Goal: Task Accomplishment & Management: Use online tool/utility

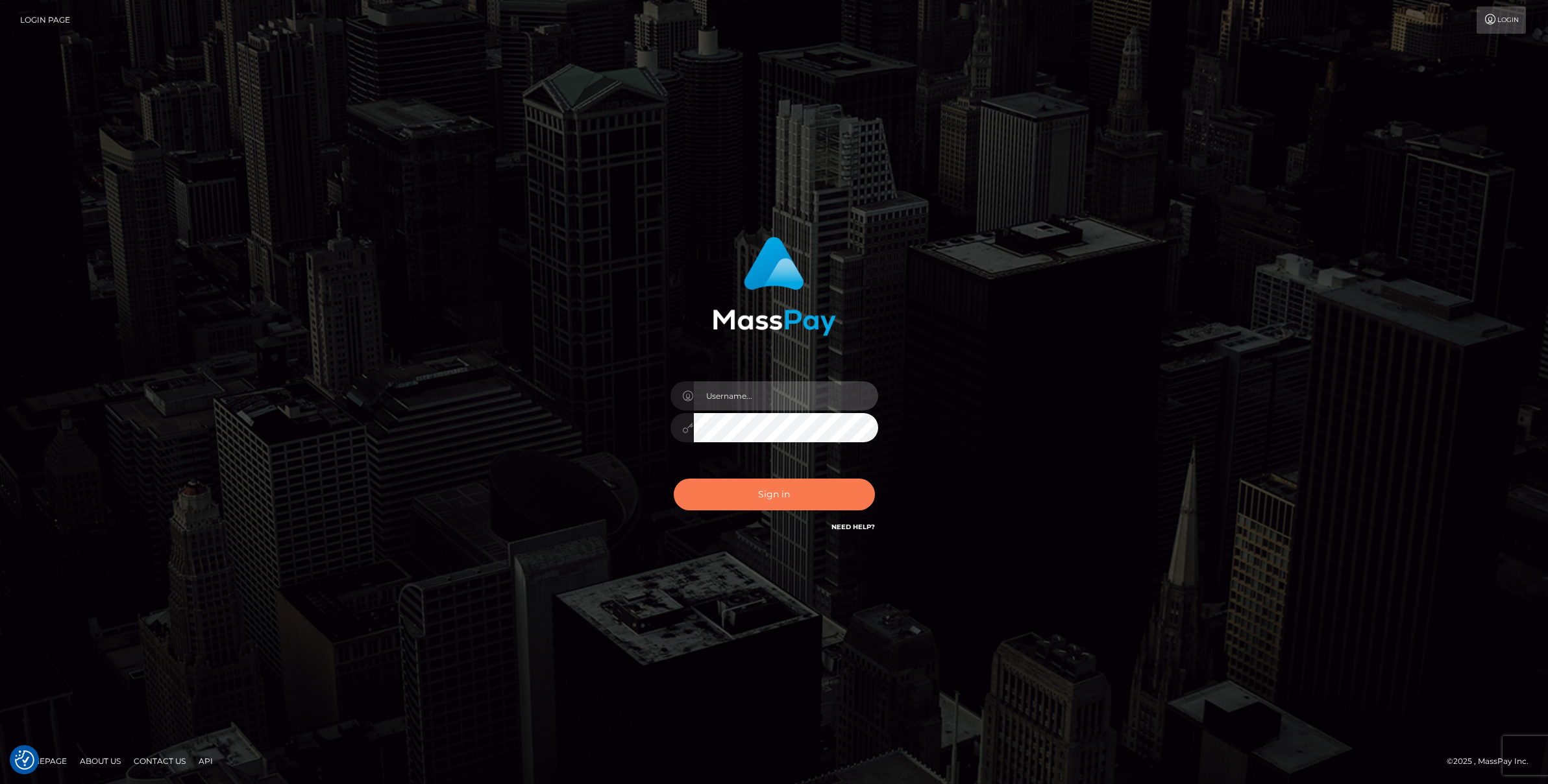
type input "Josue perales"
click at [772, 496] on button "Sign in" at bounding box center [774, 494] width 201 height 32
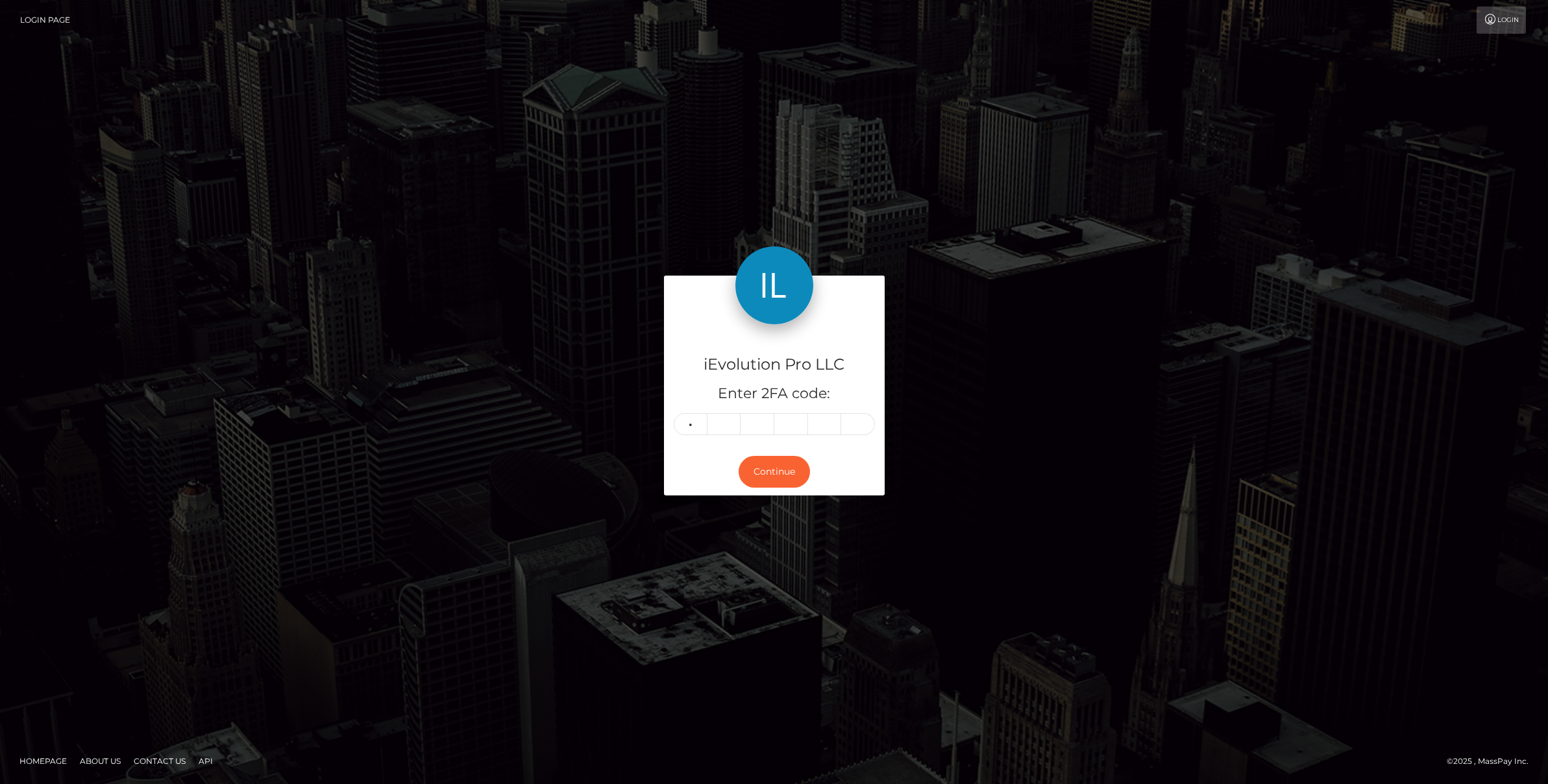
type input "1"
type input "2"
type input "9"
type input "3"
type input "0"
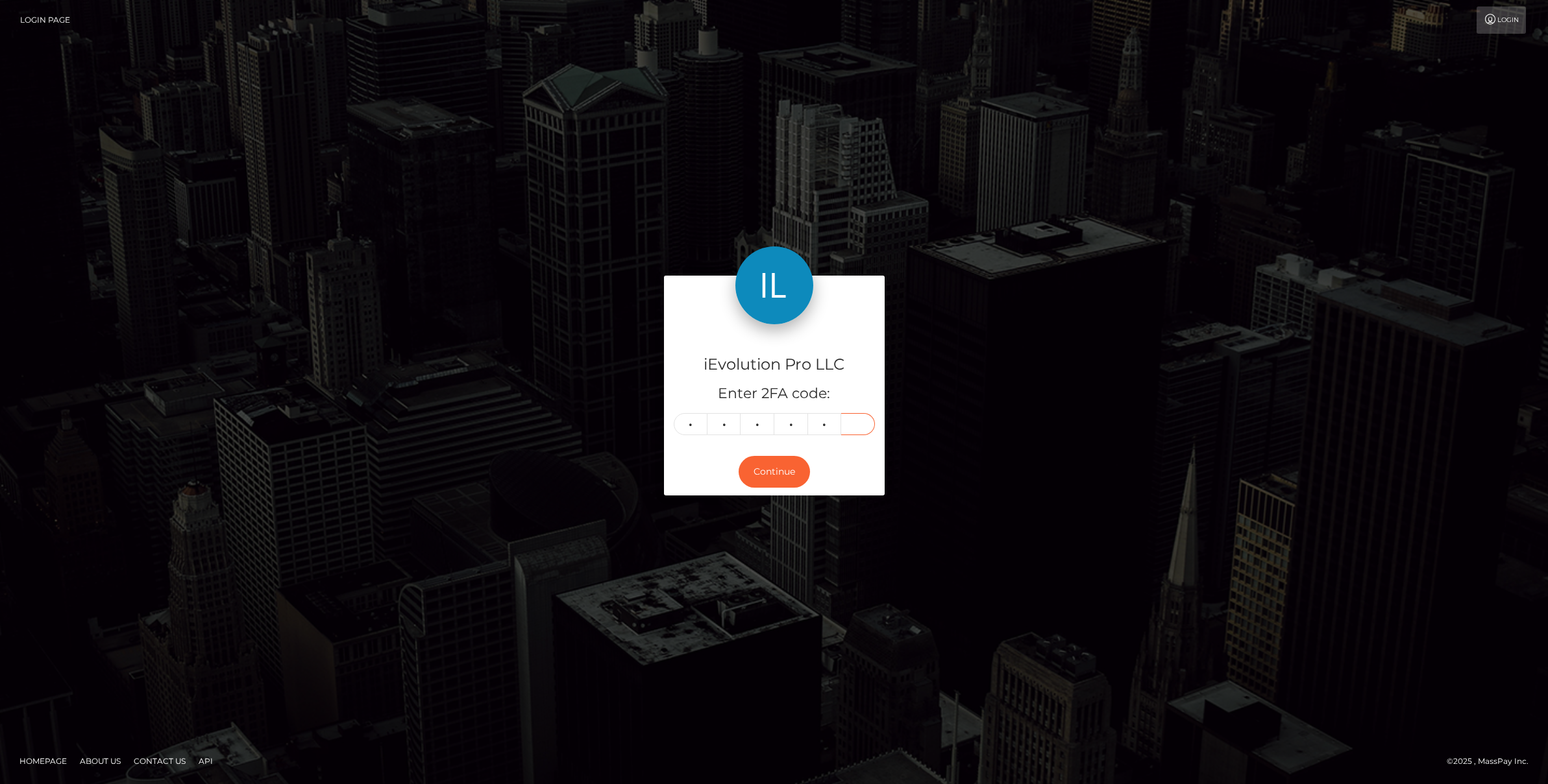
type input "7"
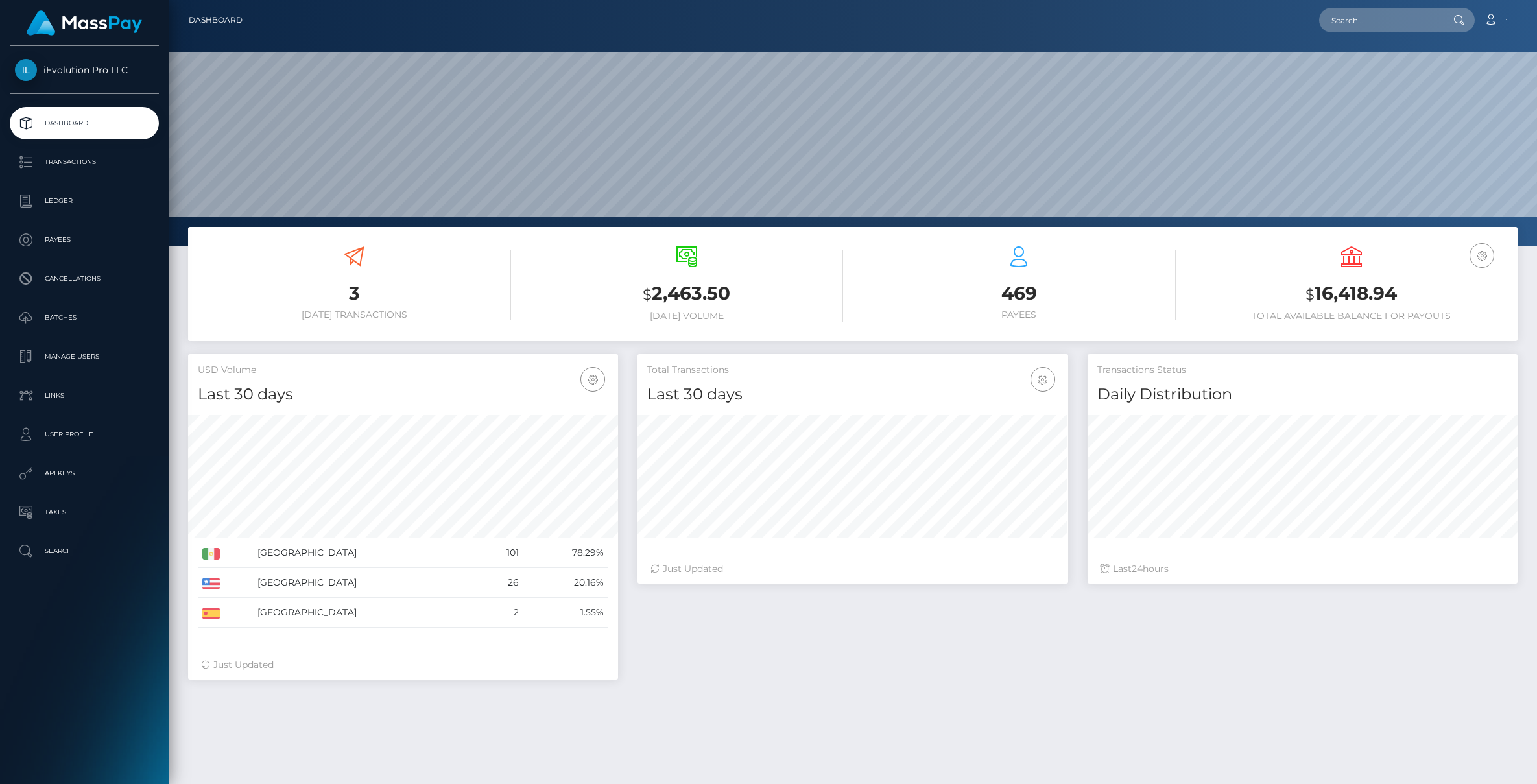
scroll to position [231, 431]
click at [66, 205] on p "Ledger" at bounding box center [84, 201] width 139 height 20
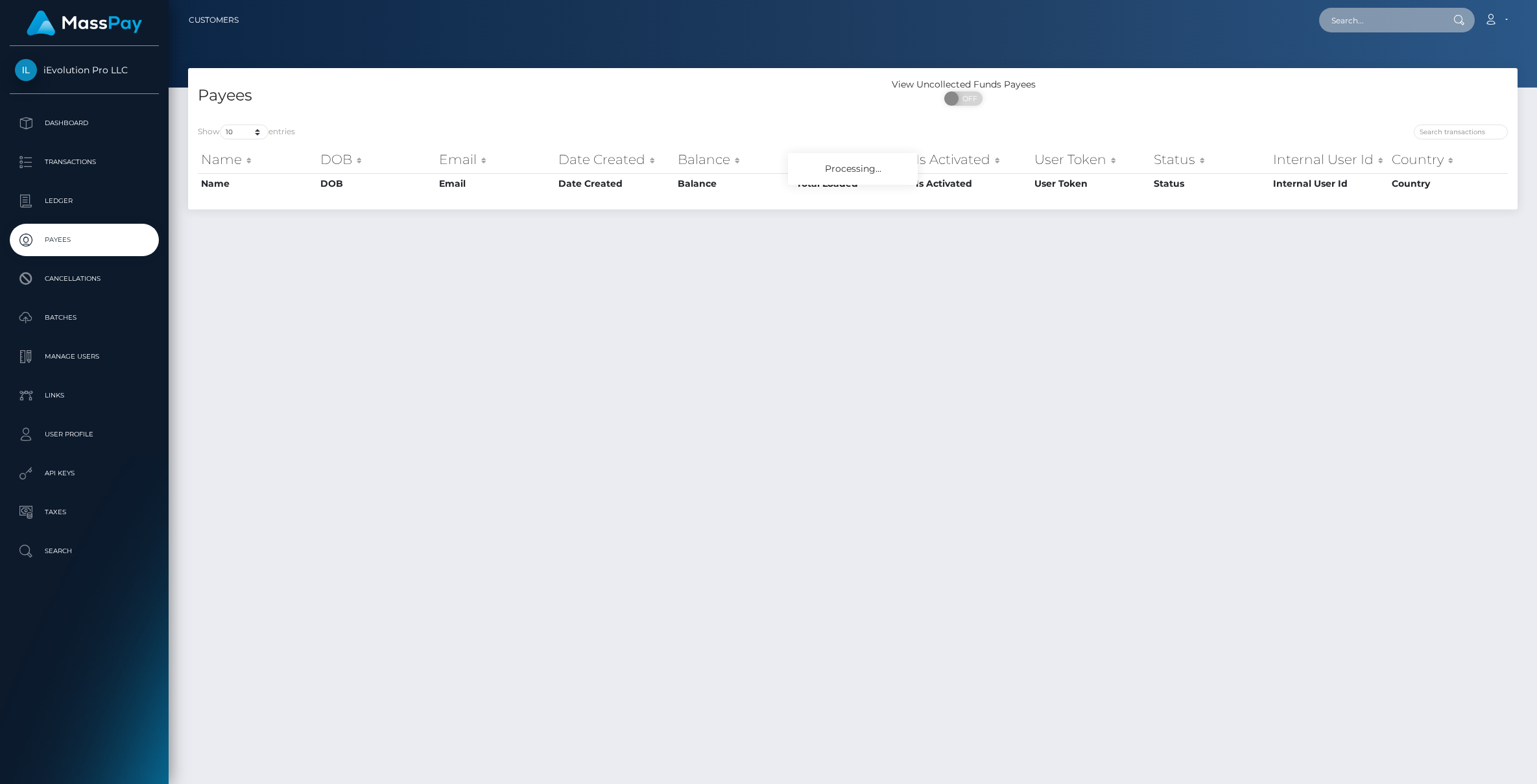
click at [1365, 22] on input "text" at bounding box center [1380, 20] width 122 height 25
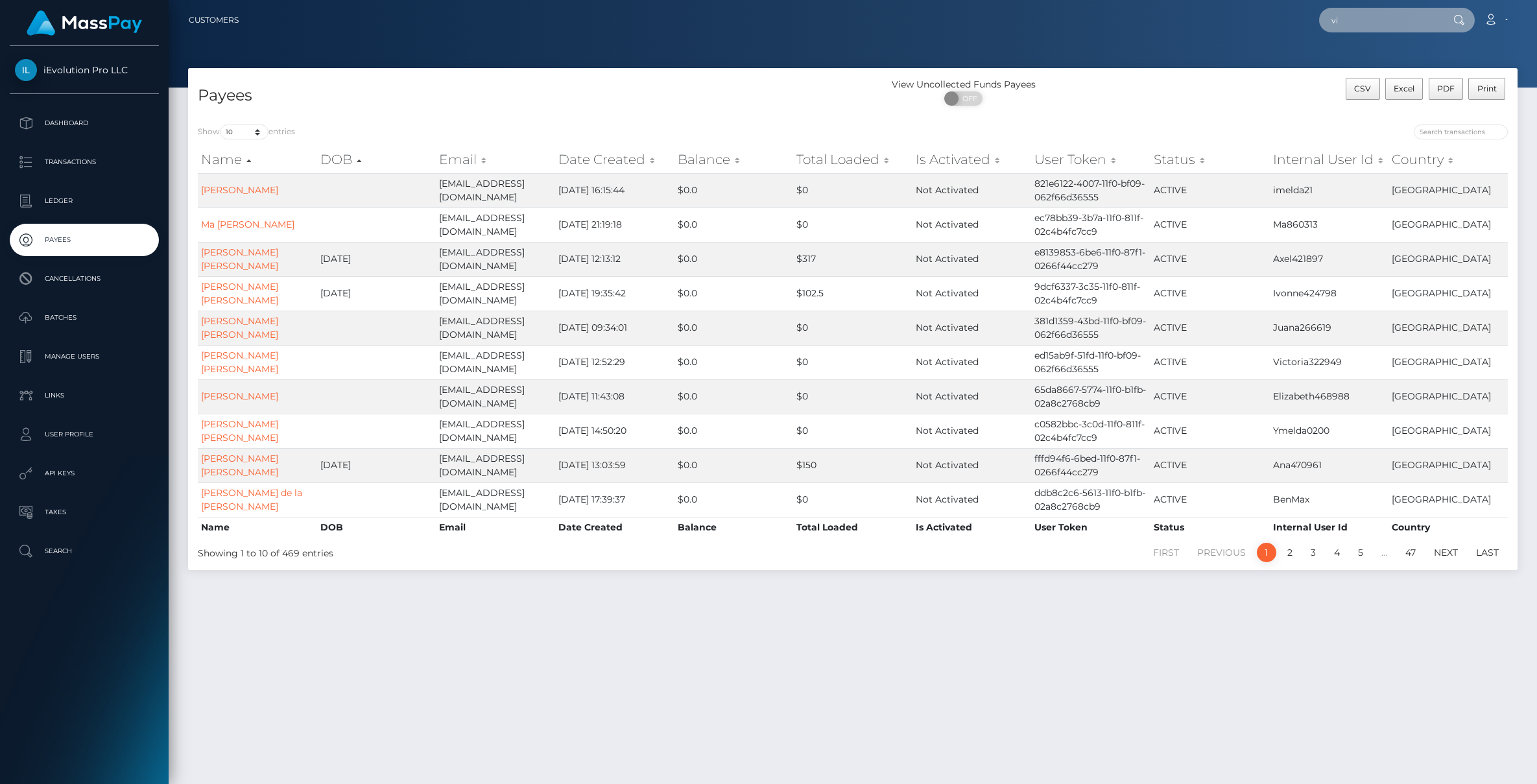
paste input "Visionaris025894"
type input "Visionaris025894"
click at [1382, 69] on link "[PERSON_NAME] [PERSON_NAME]" at bounding box center [1404, 67] width 169 height 24
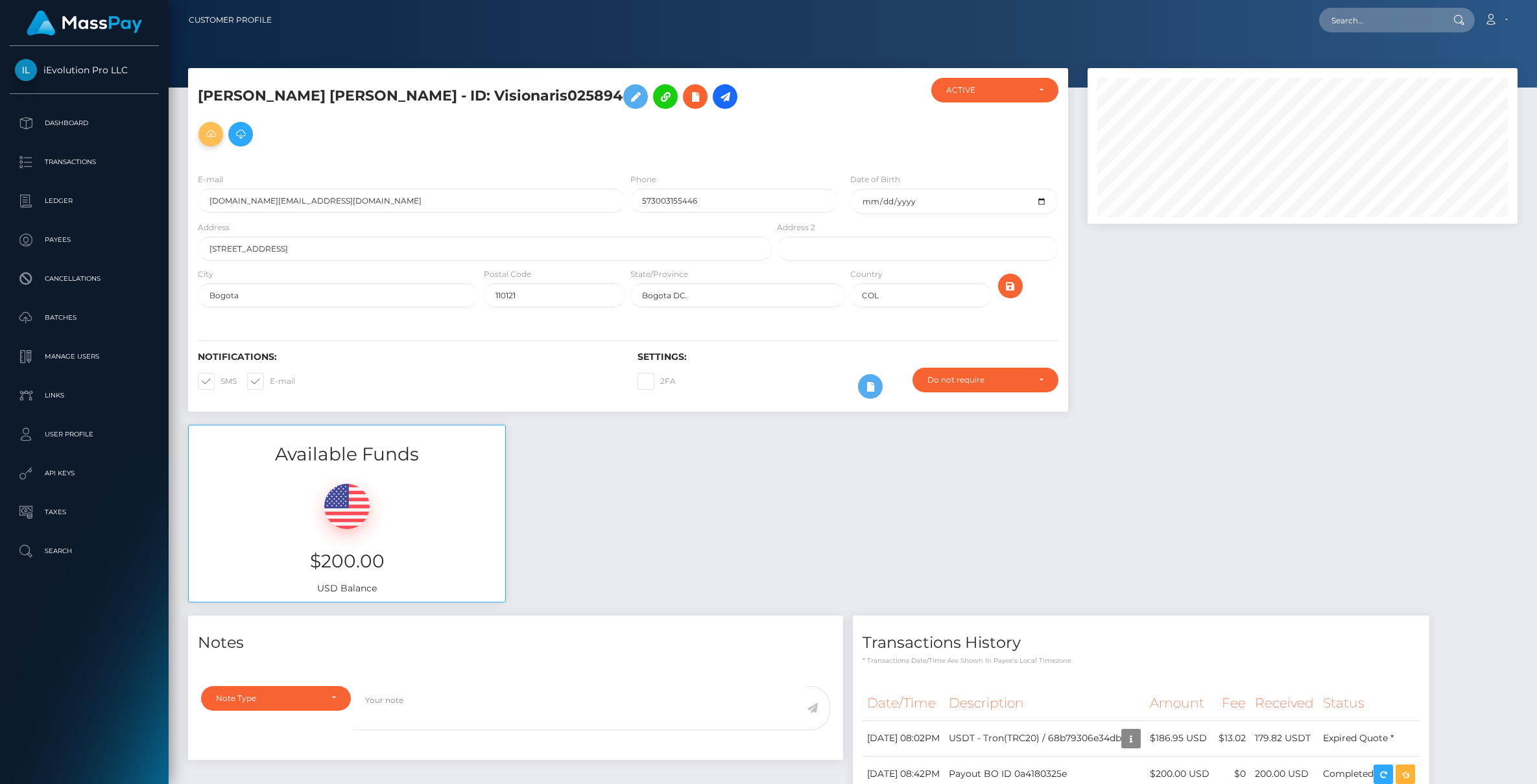
click at [218, 126] on icon at bounding box center [211, 134] width 16 height 16
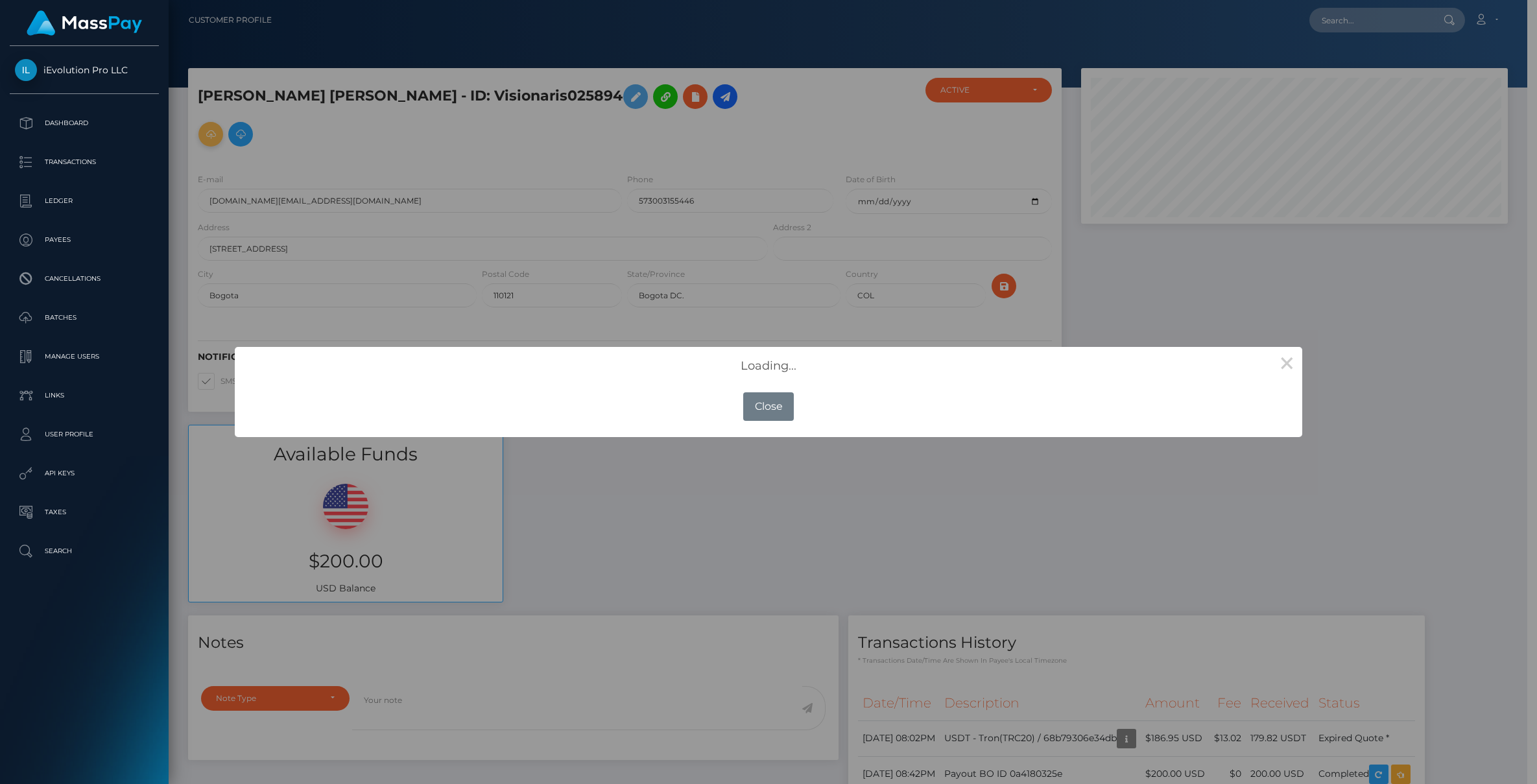
scroll to position [648507, 648268]
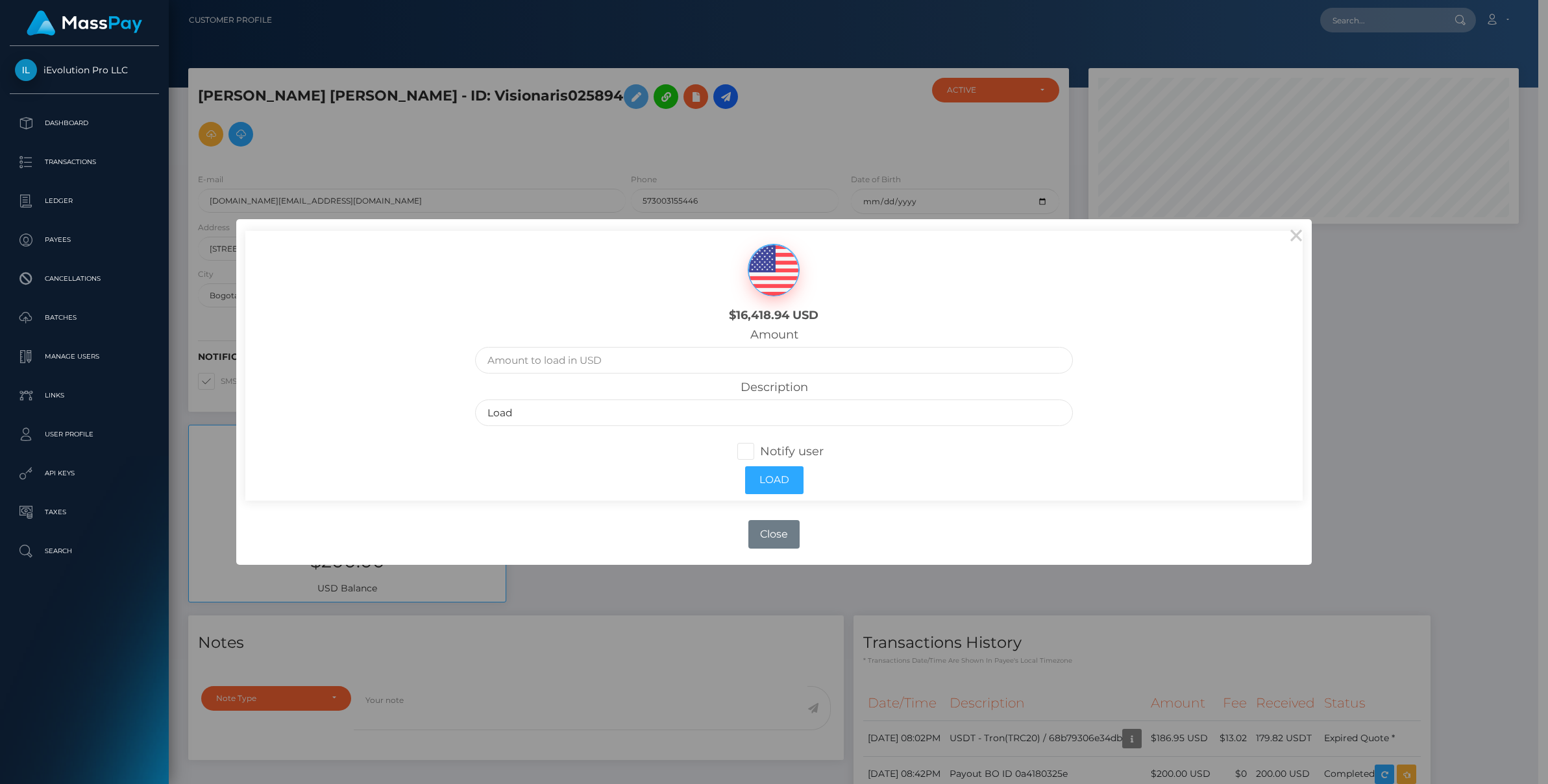
click at [1277, 236] on div "$16,418.94 USD Amount Description Load Notify user Load" at bounding box center [774, 365] width 1058 height 270
click at [1285, 233] on button "×" at bounding box center [1296, 235] width 31 height 31
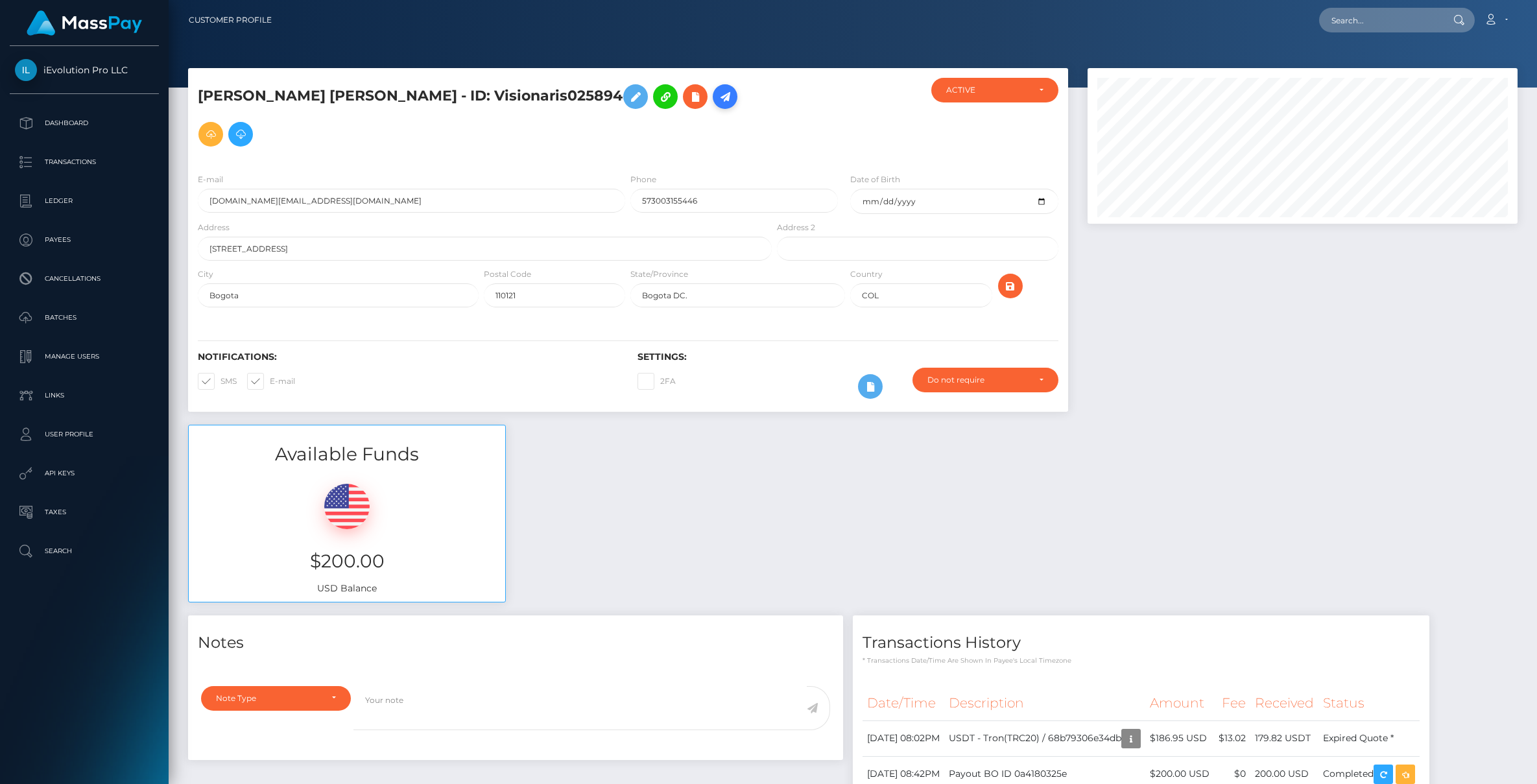
click at [718, 95] on icon at bounding box center [725, 97] width 16 height 16
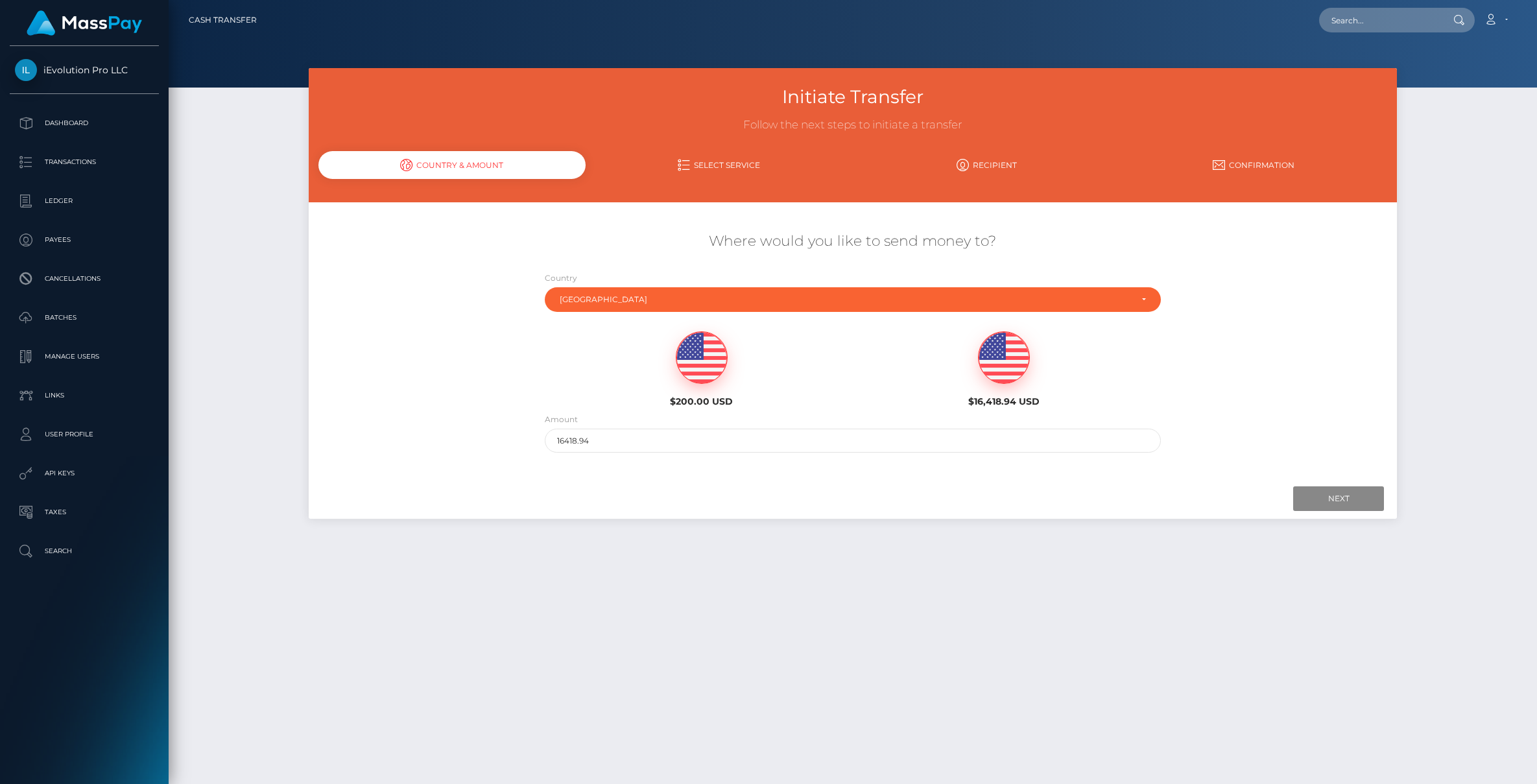
click at [686, 364] on img at bounding box center [702, 358] width 51 height 52
type input "200"
click at [1331, 512] on div "Next Finish Previous" at bounding box center [853, 498] width 1089 height 41
click at [1329, 503] on input "Next" at bounding box center [1338, 498] width 91 height 25
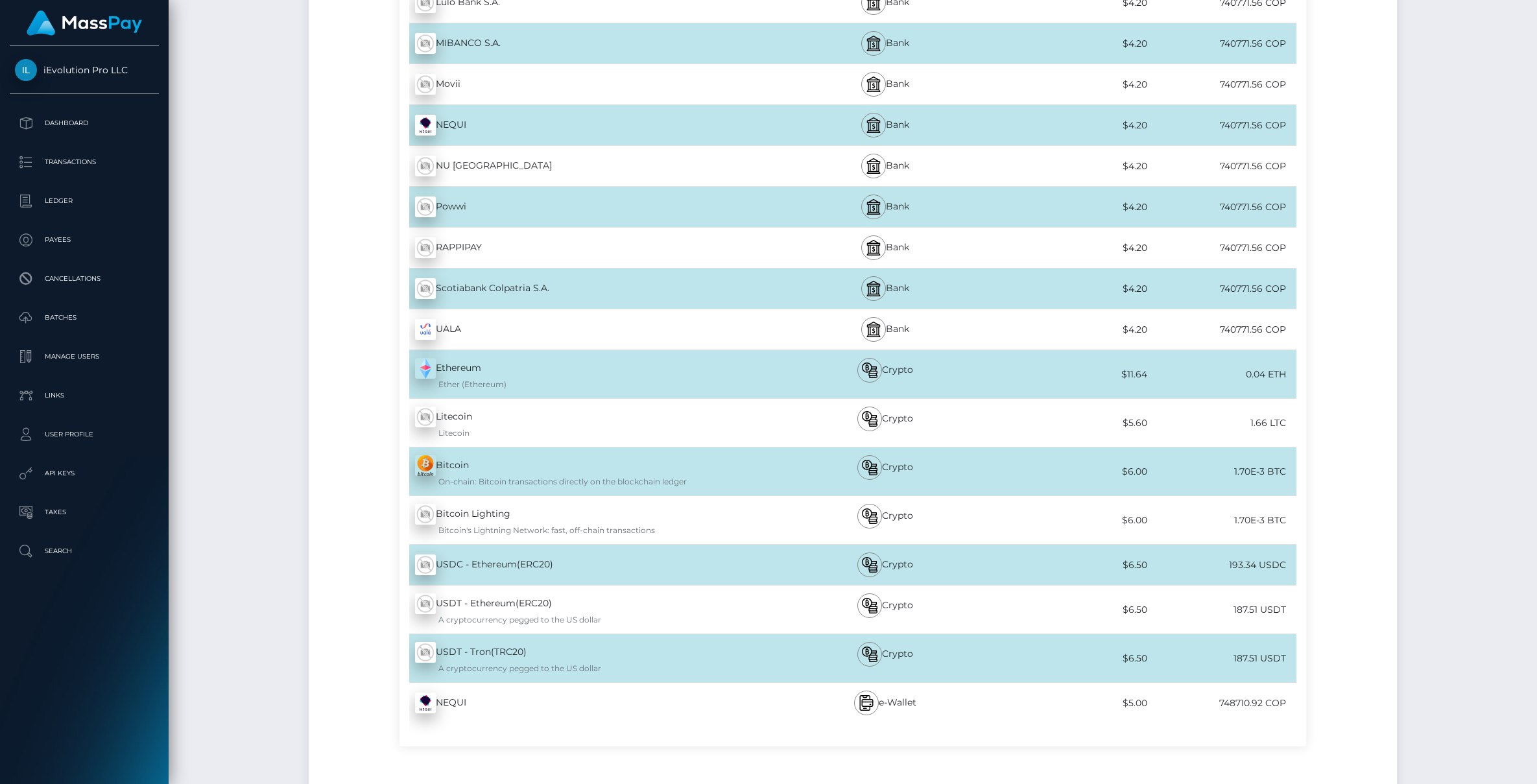
scroll to position [3112, 0]
click at [511, 659] on div "USDT - Tron(TRC20) - USDT A cryptocurrency pegged to the US dollar" at bounding box center [586, 660] width 374 height 48
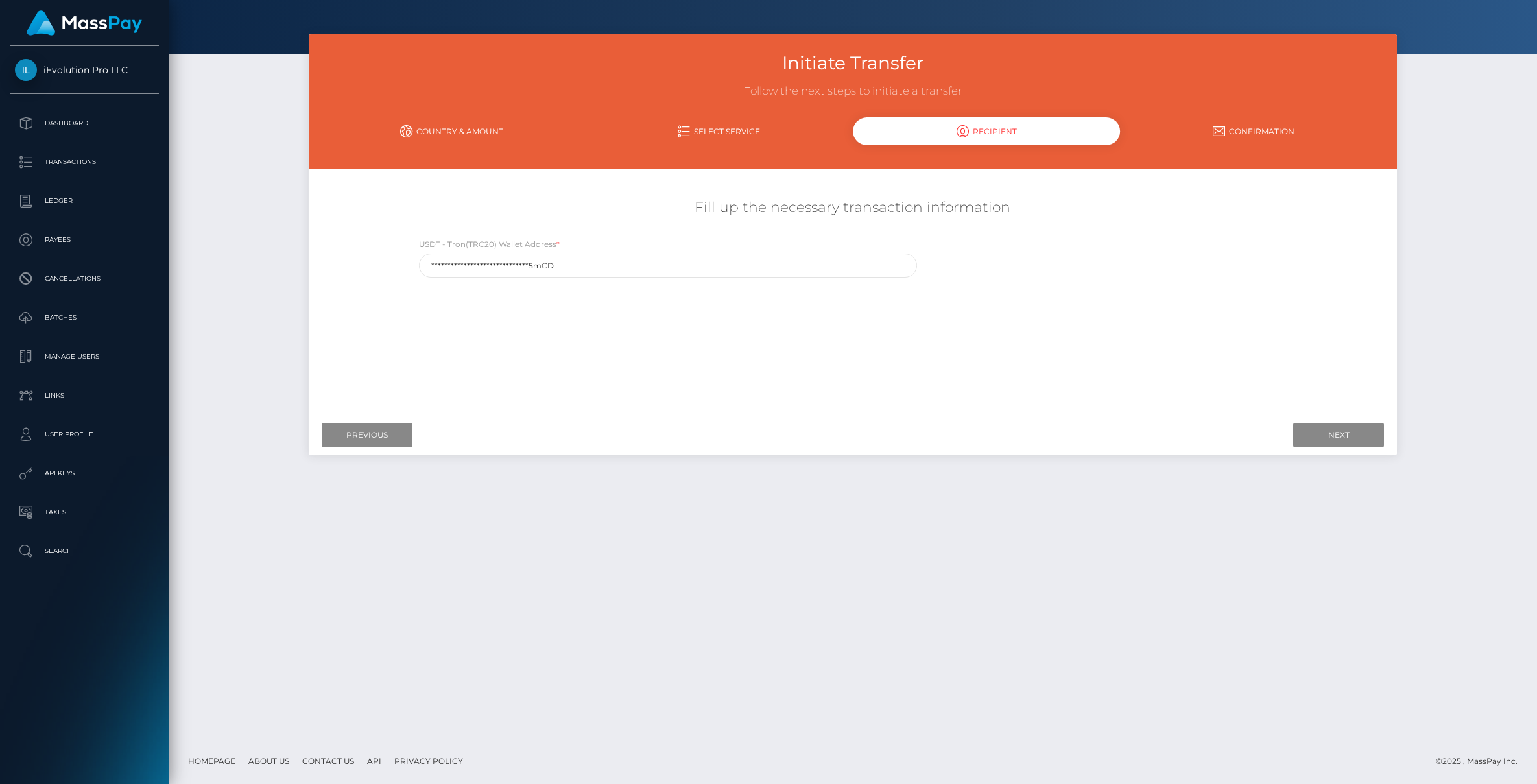
scroll to position [0, 0]
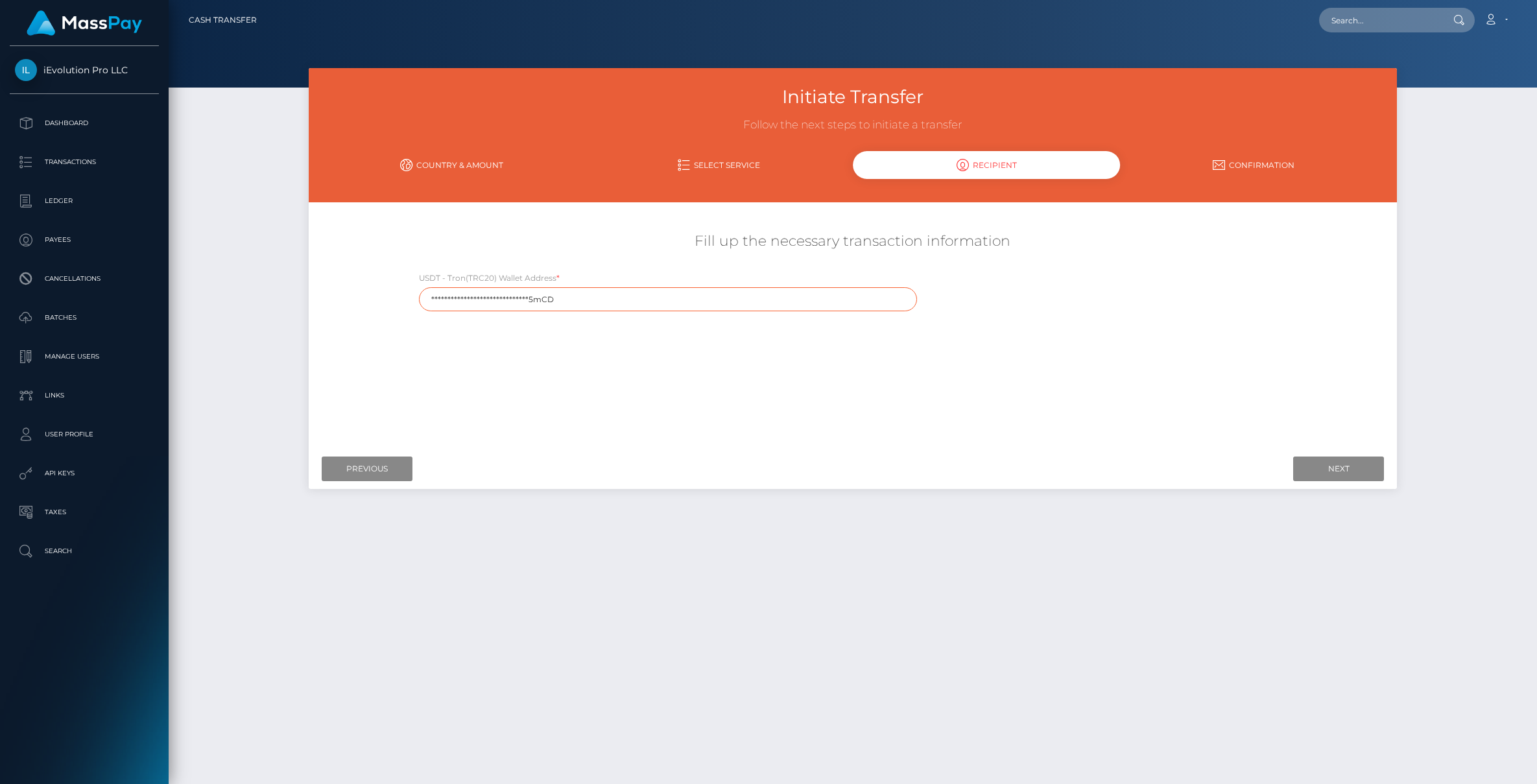
click at [598, 296] on input "**********" at bounding box center [667, 300] width 498 height 24
drag, startPoint x: 619, startPoint y: 309, endPoint x: 390, endPoint y: 306, distance: 229.0
click at [390, 306] on div "**********" at bounding box center [853, 271] width 1089 height 92
click at [1320, 455] on div "Next Finish Previous" at bounding box center [853, 469] width 1089 height 41
click at [1317, 465] on input "Next" at bounding box center [1338, 469] width 91 height 25
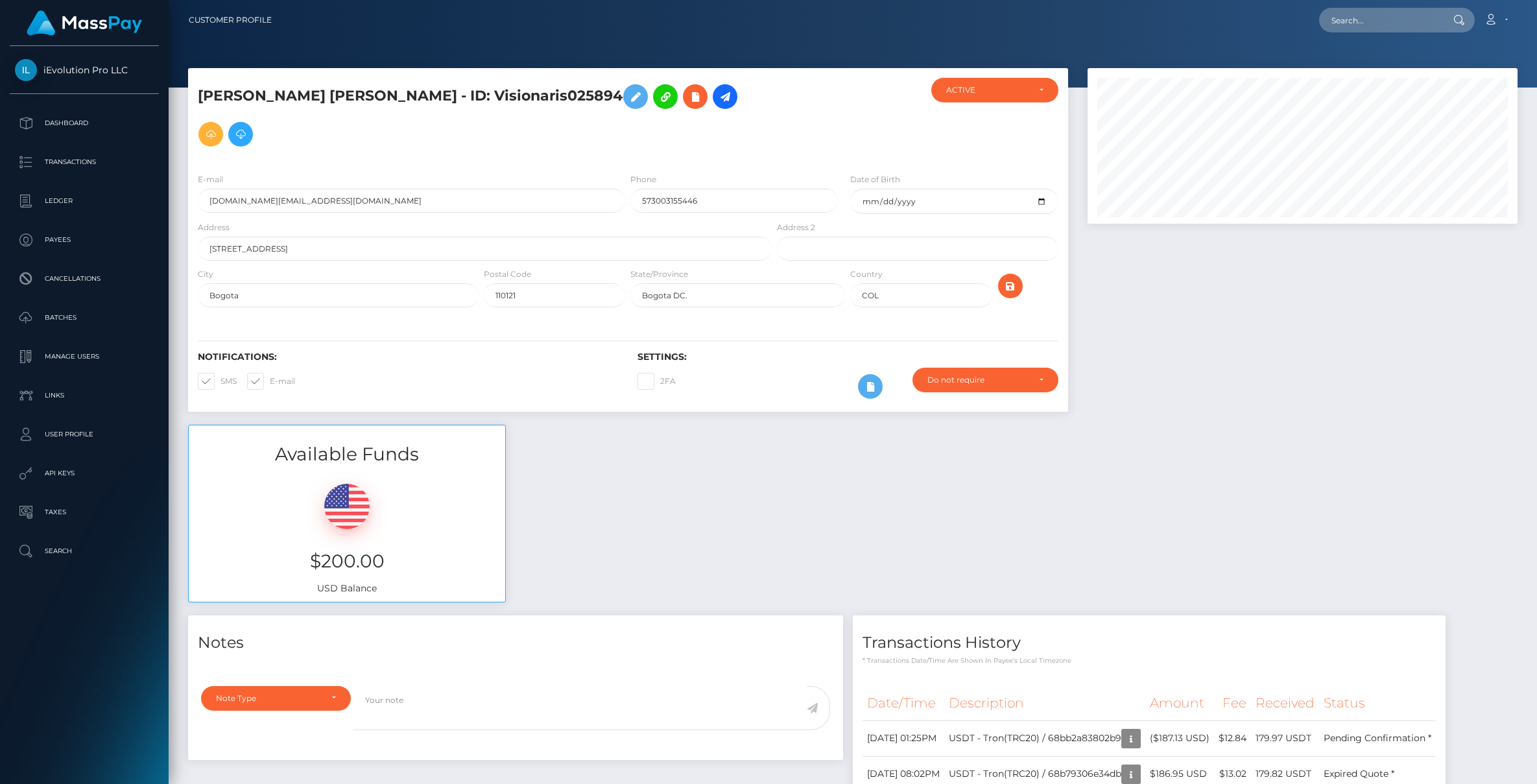
scroll to position [107, 0]
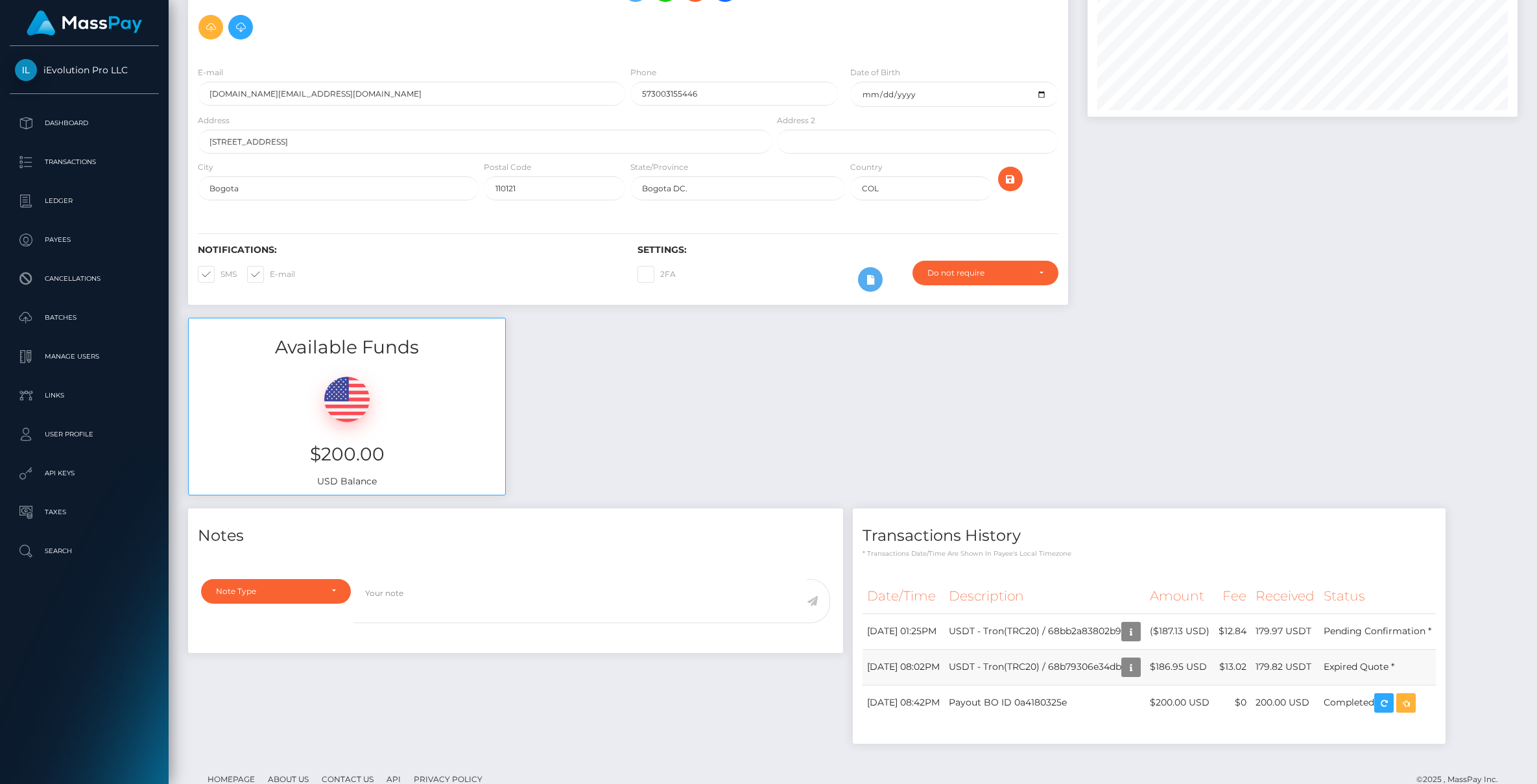
drag, startPoint x: 1464, startPoint y: 624, endPoint x: 1384, endPoint y: 615, distance: 80.5
click at [1383, 649] on td "Expired Quote *" at bounding box center [1377, 667] width 117 height 35
drag, startPoint x: 1381, startPoint y: 595, endPoint x: 1478, endPoint y: 598, distance: 97.0
click at [1436, 614] on td "Pending Confirmation *" at bounding box center [1377, 631] width 117 height 35
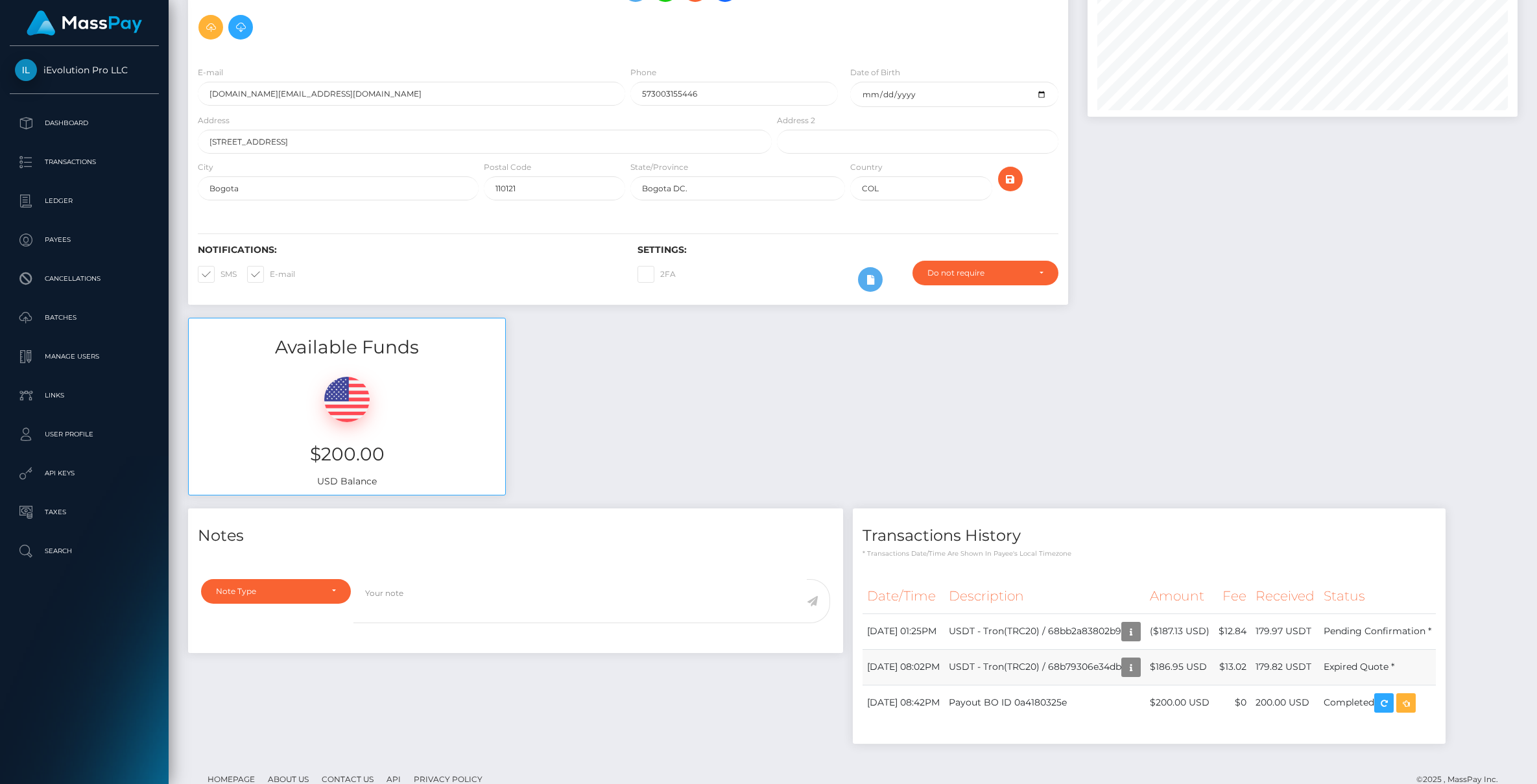
drag, startPoint x: 1459, startPoint y: 627, endPoint x: 1370, endPoint y: 627, distance: 89.0
click at [1370, 649] on tr "September 2, 2025 08:02PM USDT - Tron(TRC20) / 68b79306e34db $186.95 USD $13.02…" at bounding box center [1149, 667] width 573 height 35
click at [1319, 649] on td "179.82 USDT" at bounding box center [1285, 667] width 68 height 35
drag, startPoint x: 1436, startPoint y: 623, endPoint x: 1401, endPoint y: 629, distance: 35.5
click at [1401, 649] on td "Expired Quote *" at bounding box center [1377, 667] width 117 height 35
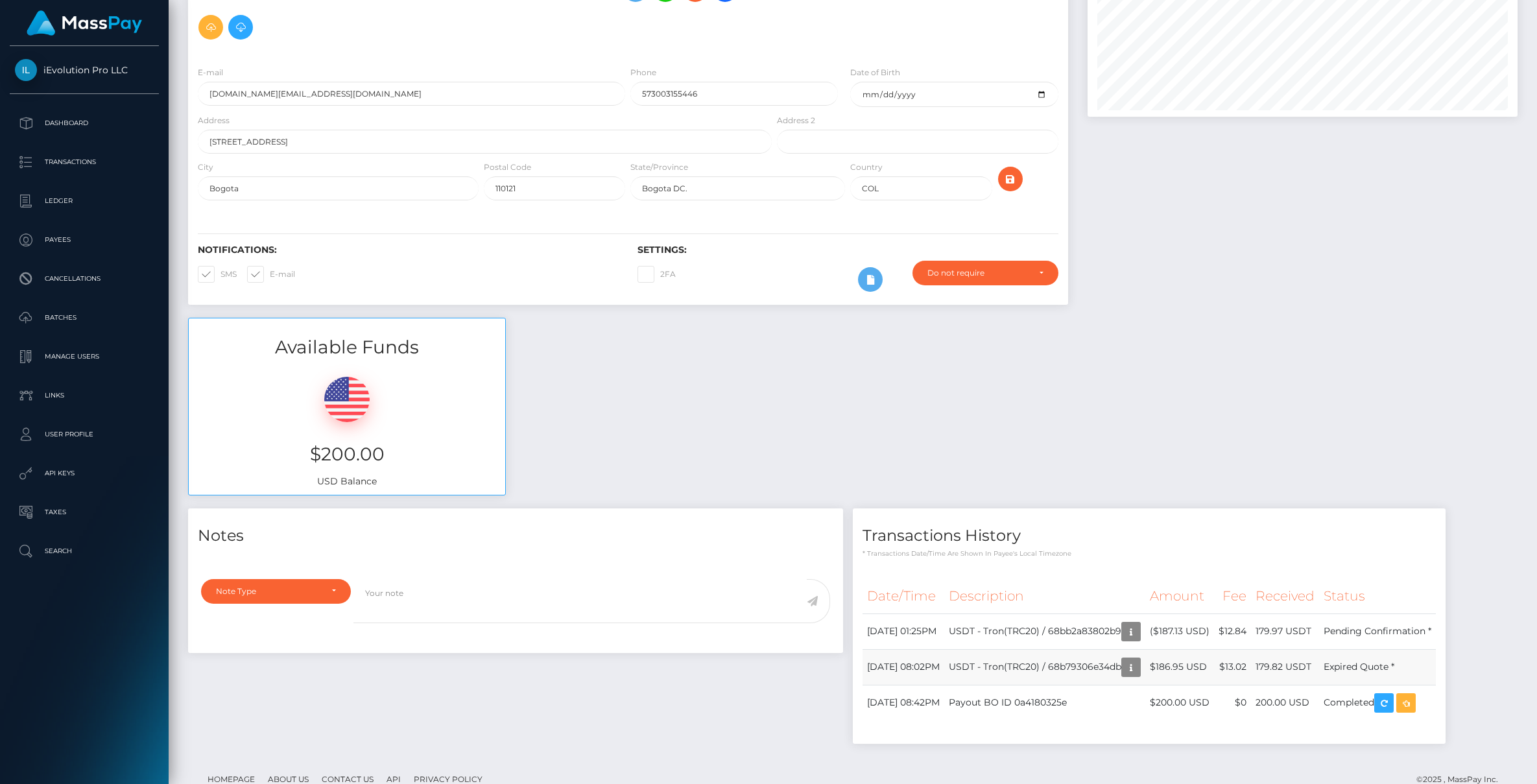
drag, startPoint x: 1452, startPoint y: 629, endPoint x: 1419, endPoint y: 629, distance: 33.0
click at [1419, 649] on td "Expired Quote *" at bounding box center [1377, 667] width 117 height 35
drag, startPoint x: 1406, startPoint y: 627, endPoint x: 1357, endPoint y: 628, distance: 49.0
click at [1357, 649] on tr "September 2, 2025 08:02PM USDT - Tron(TRC20) / 68b79306e34db $186.95 USD $13.02…" at bounding box center [1149, 667] width 573 height 35
click at [1319, 614] on td "179.97 USDT" at bounding box center [1285, 631] width 68 height 35
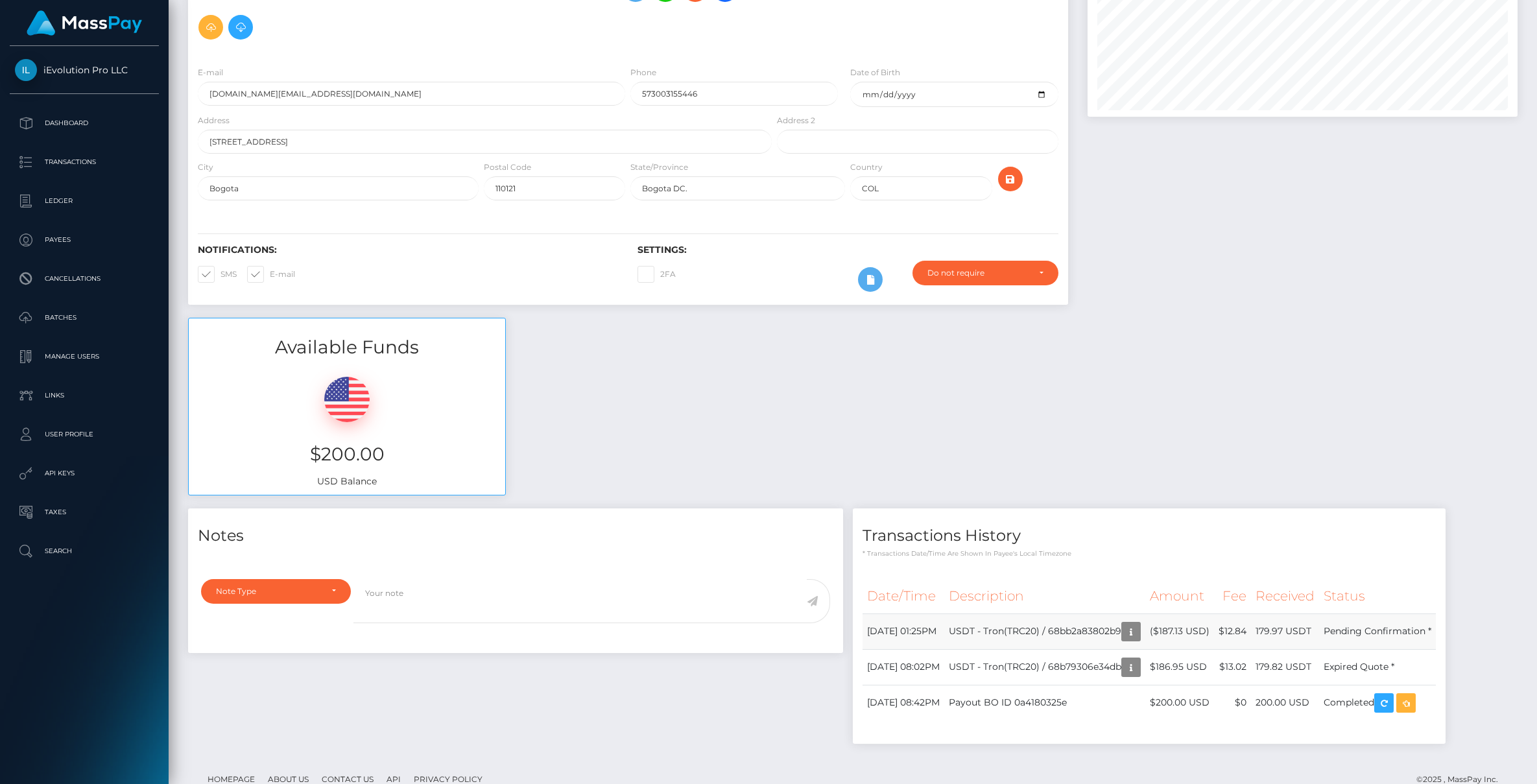
click at [1319, 614] on td "179.97 USDT" at bounding box center [1285, 631] width 68 height 35
drag, startPoint x: 1369, startPoint y: 589, endPoint x: 1448, endPoint y: 593, distance: 79.1
click at [1436, 614] on tr "September 5, 2025 01:25PM USDT - Tron(TRC20) / 68bb2a83802b9 ($187.13 USD) $12.…" at bounding box center [1149, 631] width 573 height 35
click at [1436, 614] on td "Pending Confirmation *" at bounding box center [1377, 631] width 117 height 35
drag, startPoint x: 867, startPoint y: 632, endPoint x: 1007, endPoint y: 635, distance: 140.0
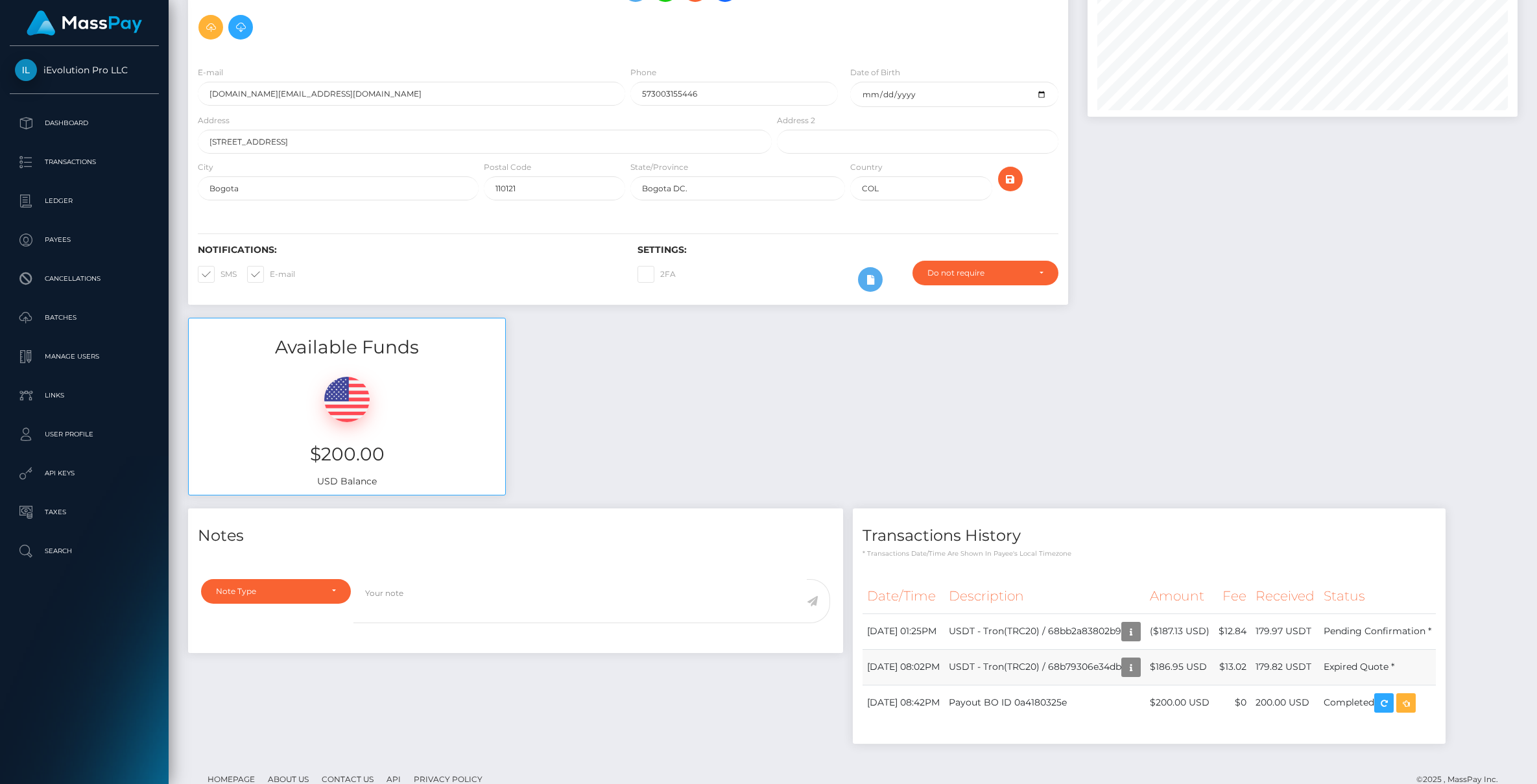
click at [1007, 649] on tr "September 2, 2025 08:02PM USDT - Tron(TRC20) / 68b79306e34db $186.95 USD $13.02…" at bounding box center [1149, 667] width 573 height 35
drag, startPoint x: 1022, startPoint y: 578, endPoint x: 1144, endPoint y: 597, distance: 123.5
click at [1144, 614] on td "USDT - Tron(TRC20) / 68bb2a83802b9" at bounding box center [1045, 631] width 201 height 35
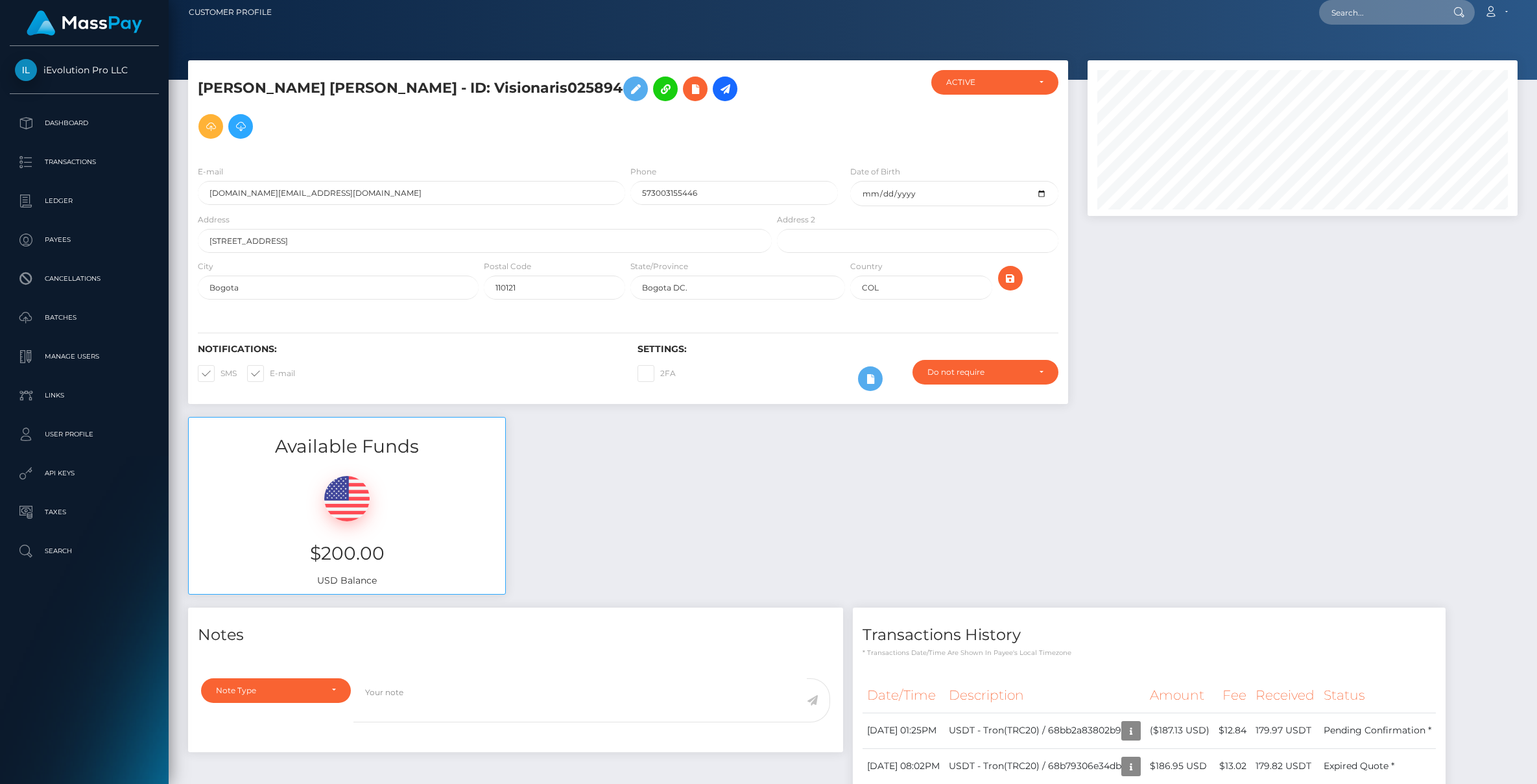
scroll to position [0, 0]
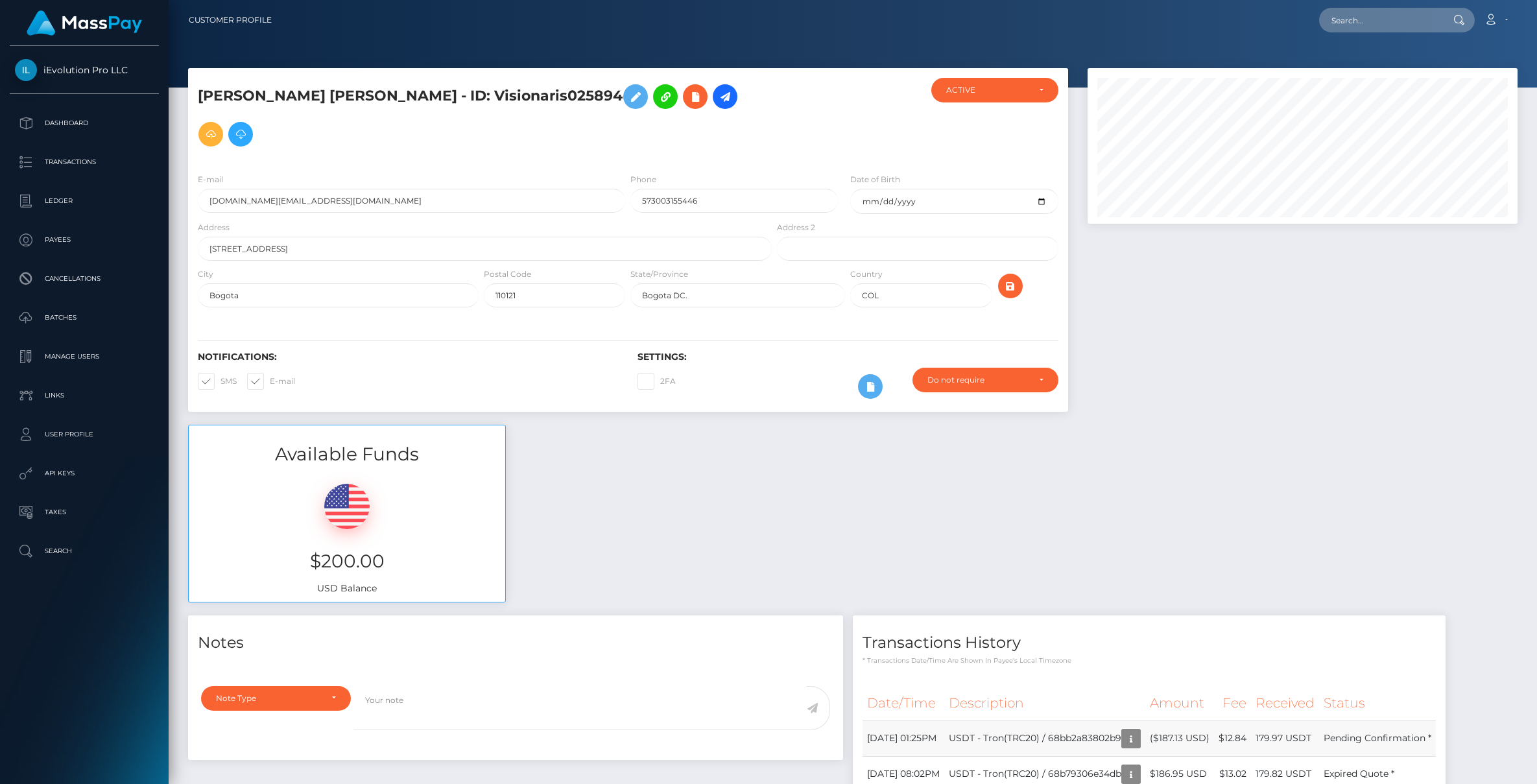
click at [1066, 721] on td "USDT - Tron(TRC20) / 68bb2a83802b9" at bounding box center [1045, 738] width 201 height 35
click at [718, 98] on icon at bounding box center [725, 97] width 16 height 16
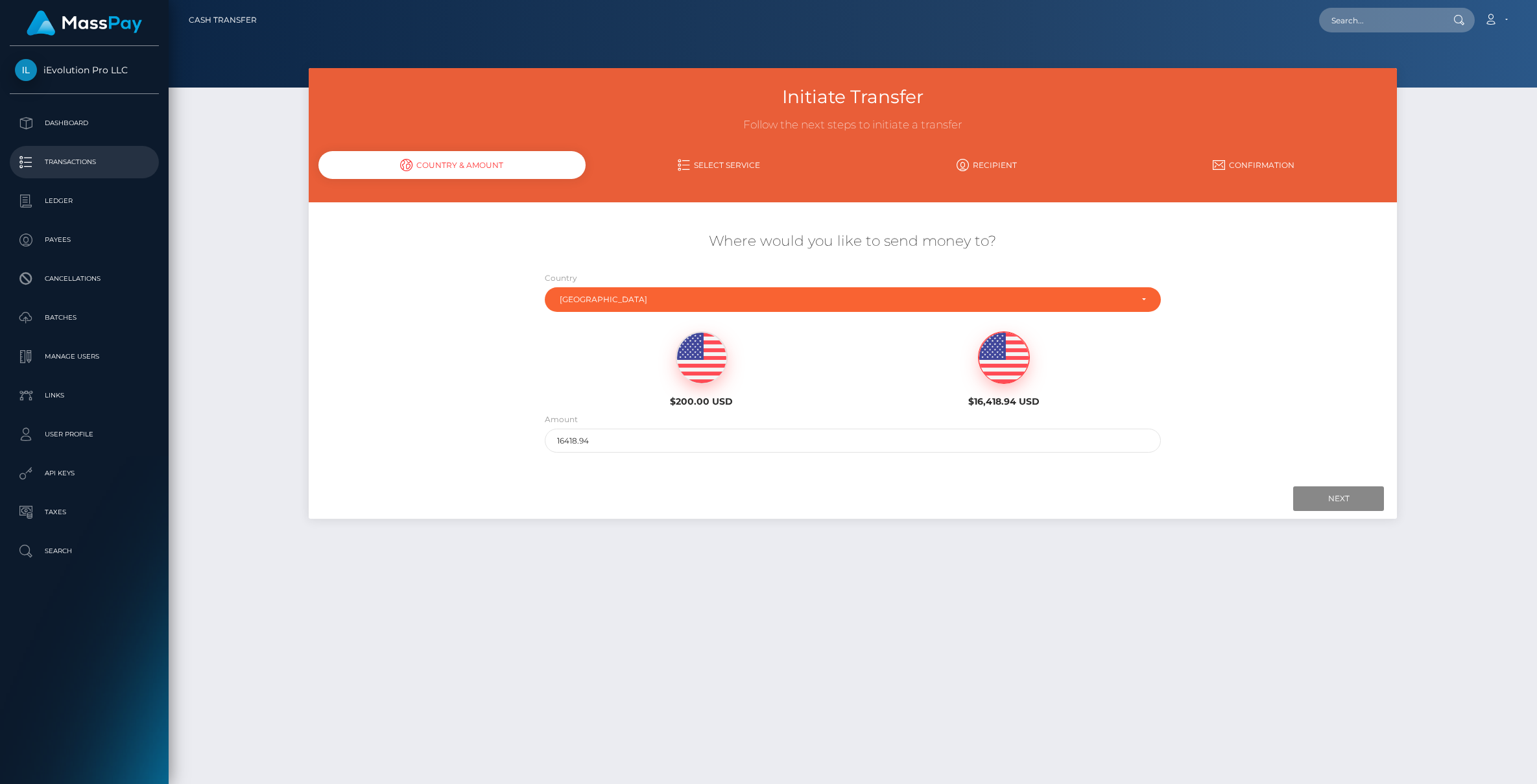
click at [112, 163] on p "Transactions" at bounding box center [84, 162] width 139 height 20
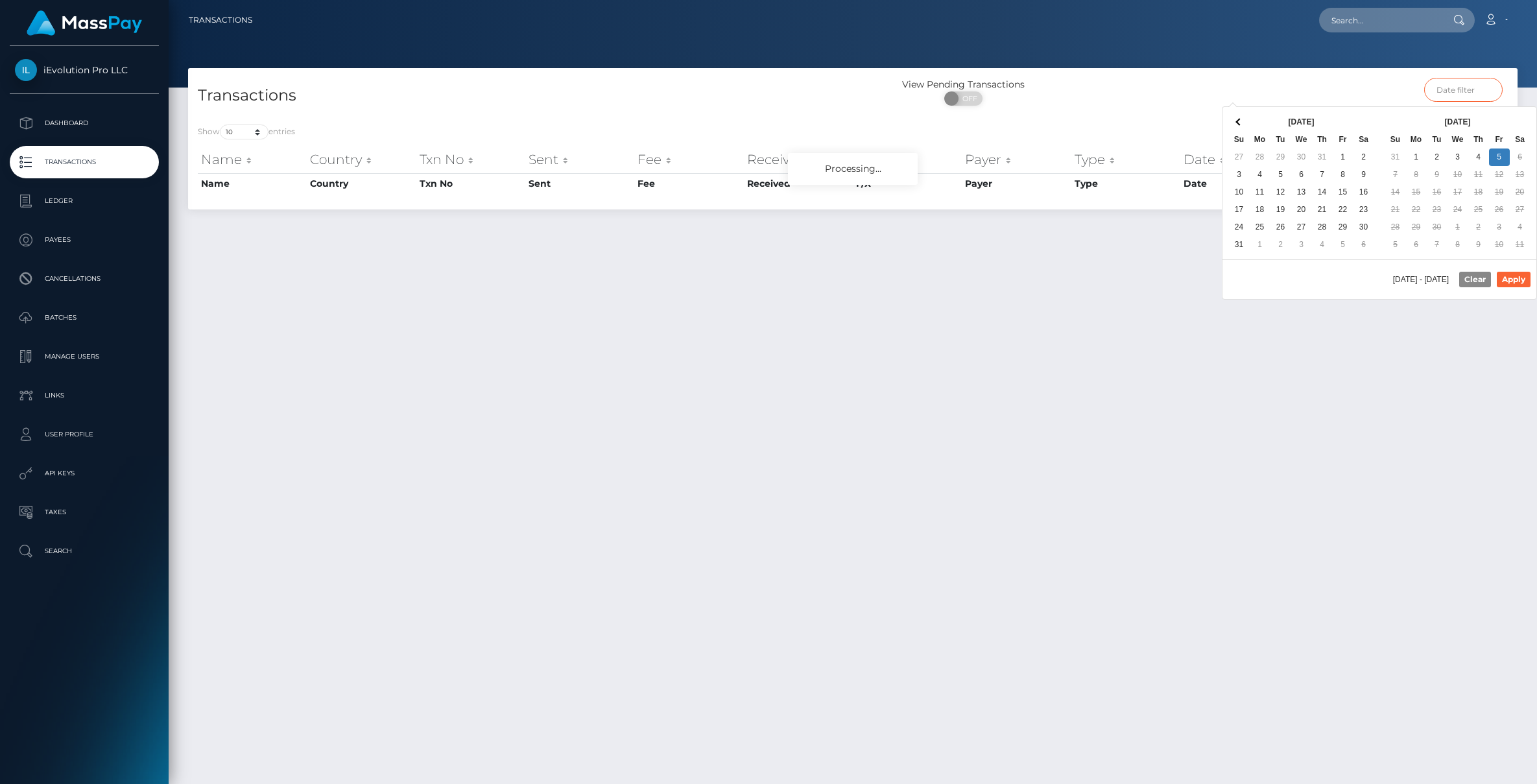
click at [1483, 86] on input "text" at bounding box center [1464, 90] width 79 height 24
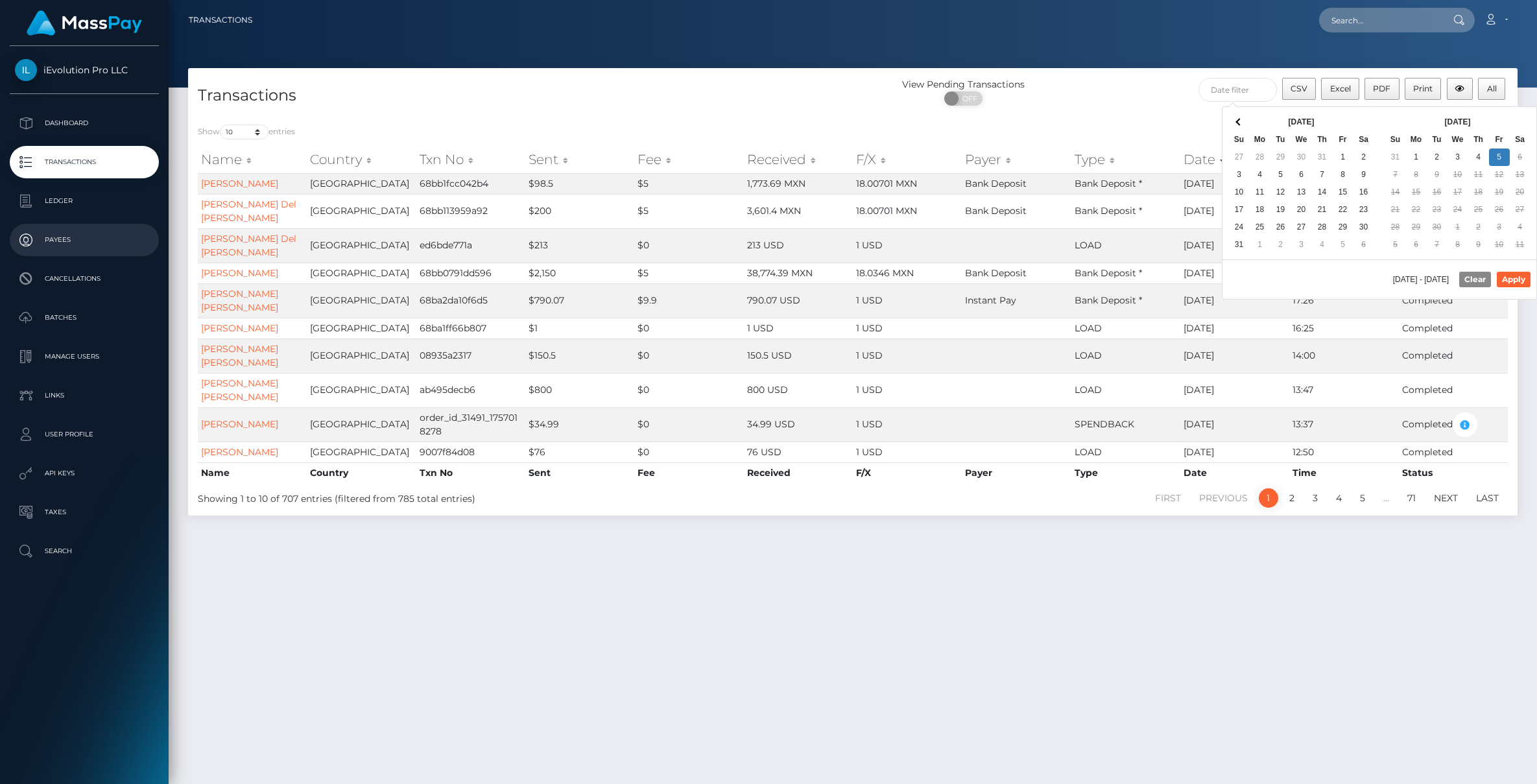
click at [58, 247] on p "Payees" at bounding box center [84, 240] width 139 height 20
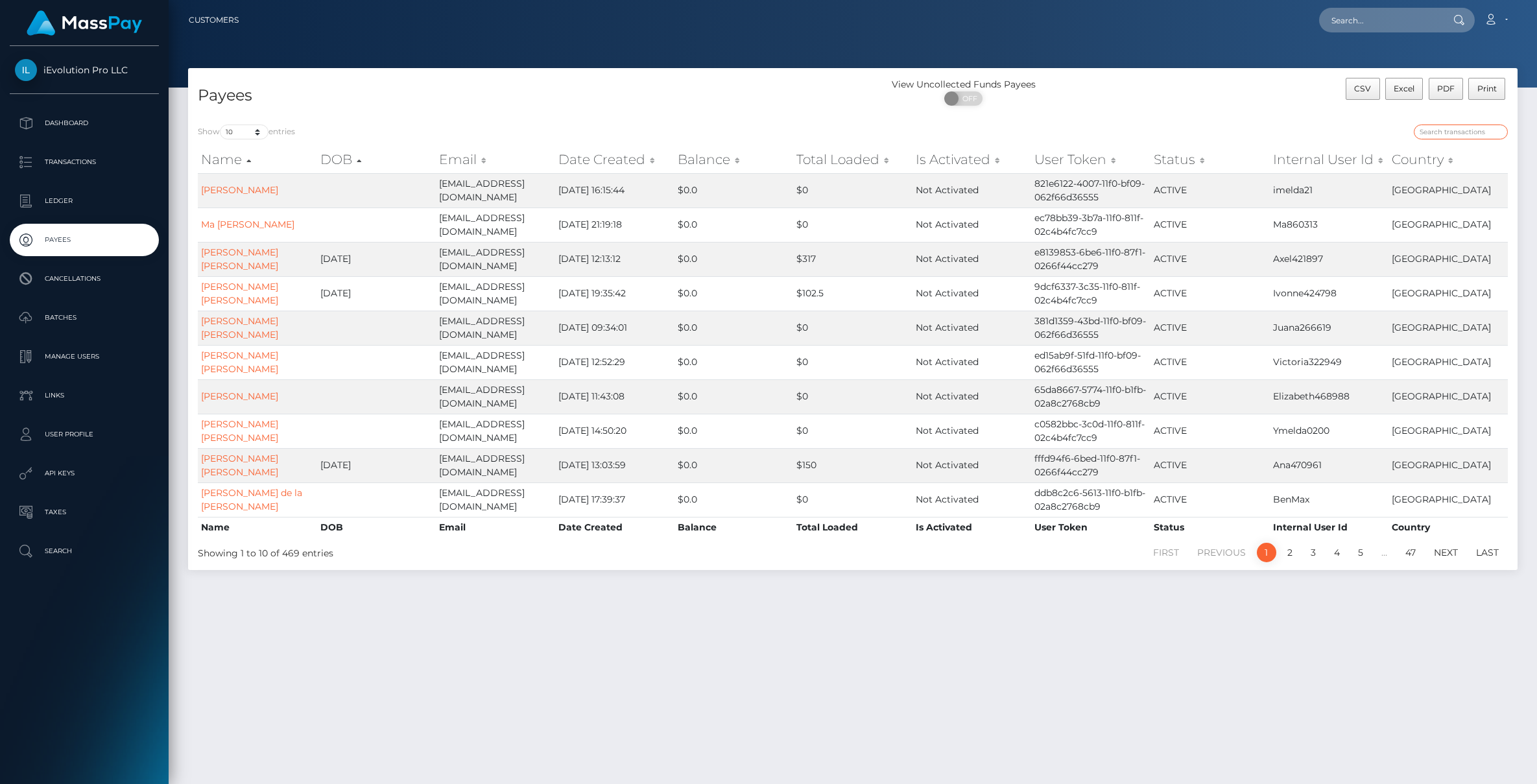
click at [1469, 134] on input "search" at bounding box center [1461, 131] width 94 height 15
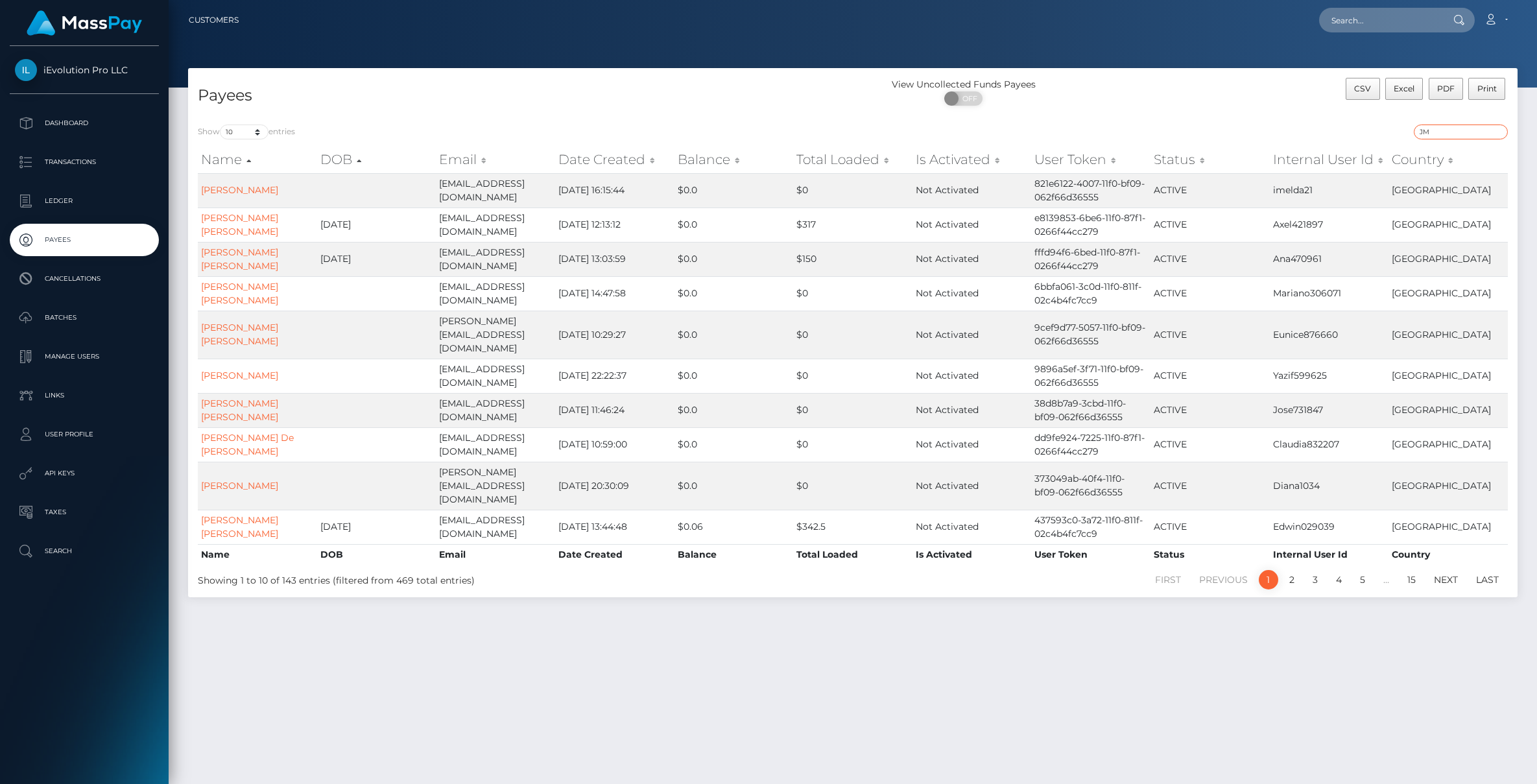
type input "JM"
click at [1370, 18] on input "text" at bounding box center [1380, 20] width 122 height 25
type input "JM"
click at [1447, 137] on input "JM" at bounding box center [1461, 131] width 94 height 15
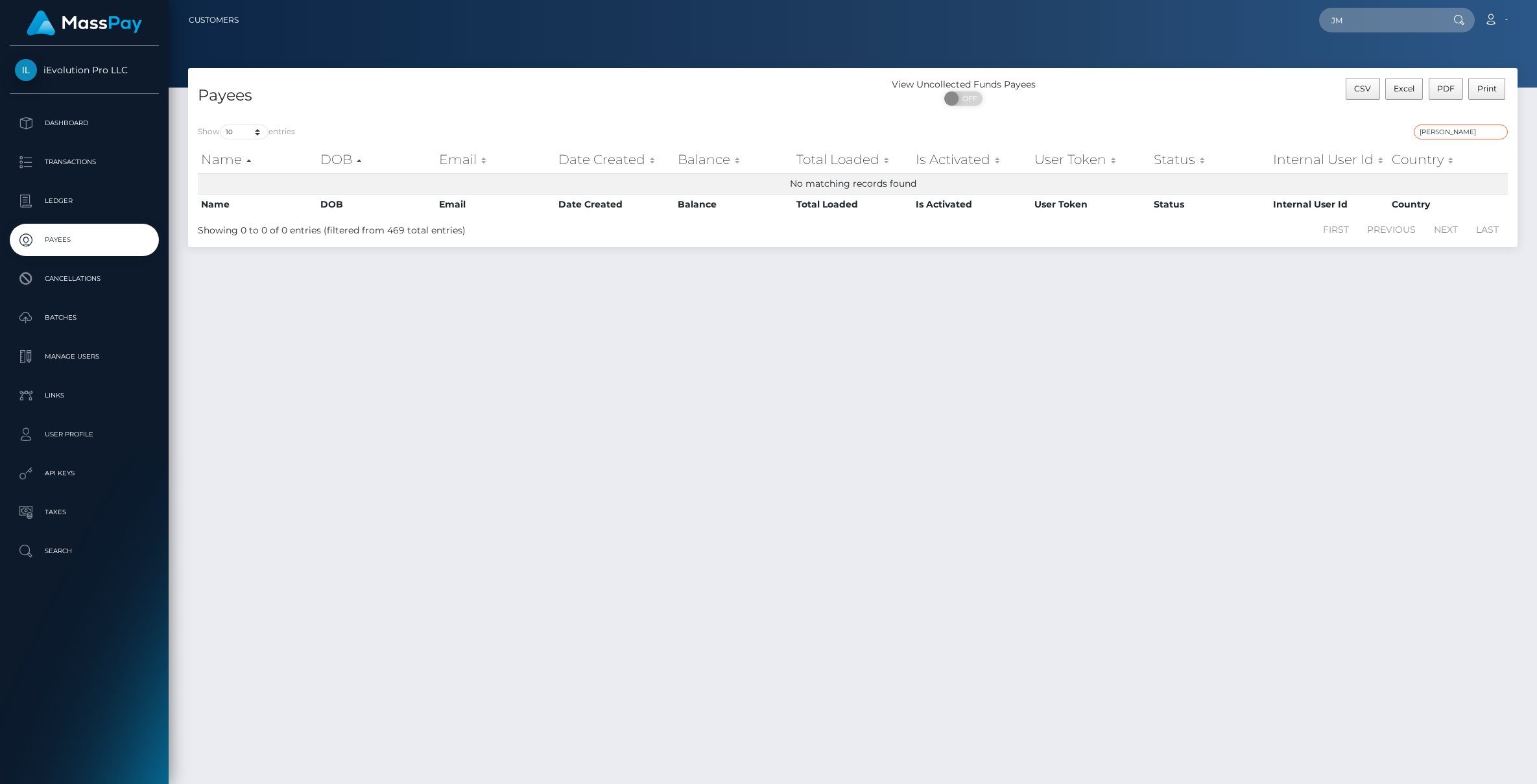
type input "Jaime"
click at [1436, 15] on input "JM" at bounding box center [1380, 20] width 122 height 25
click at [1458, 132] on input "Jaime" at bounding box center [1461, 131] width 94 height 15
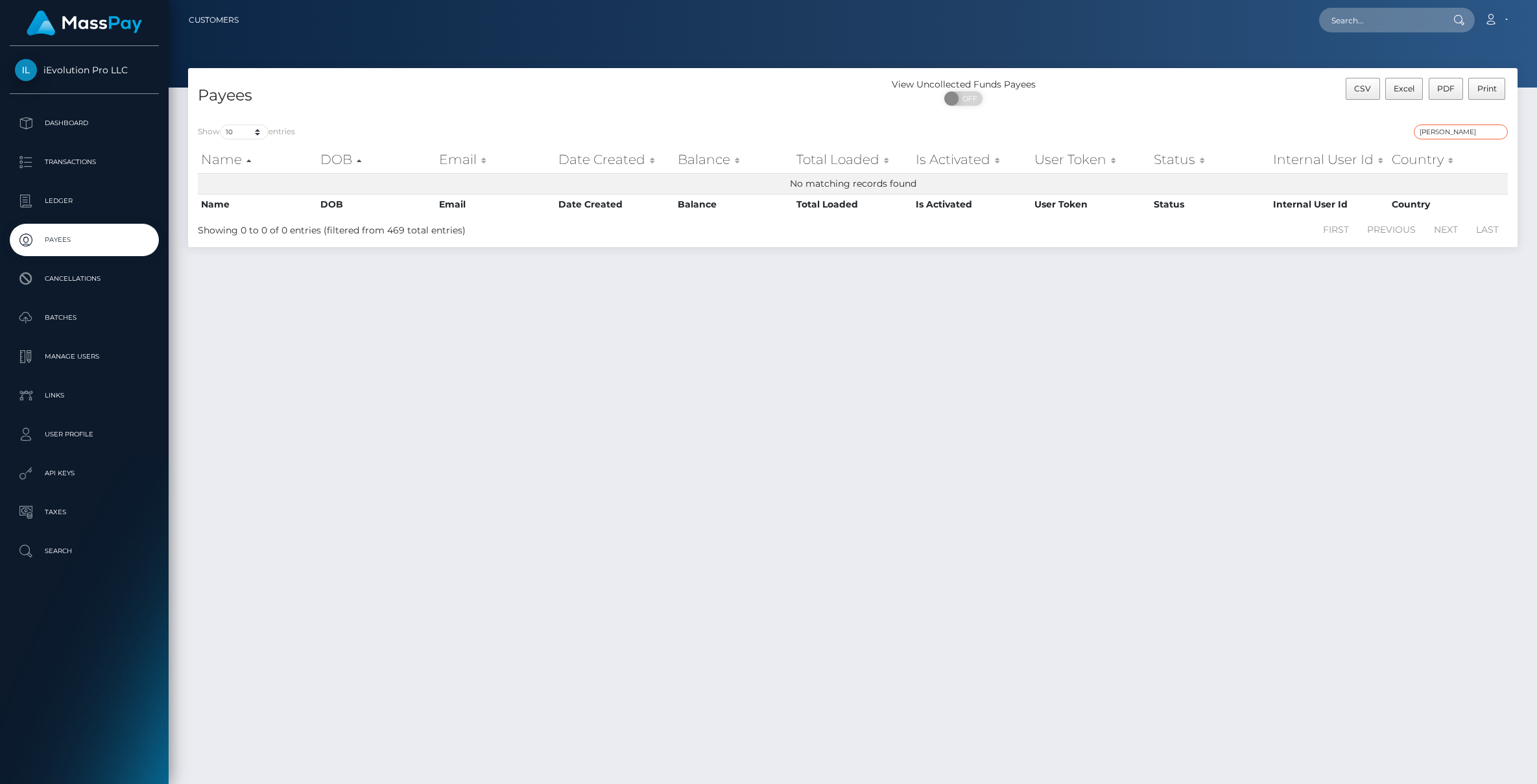
paste input "search"
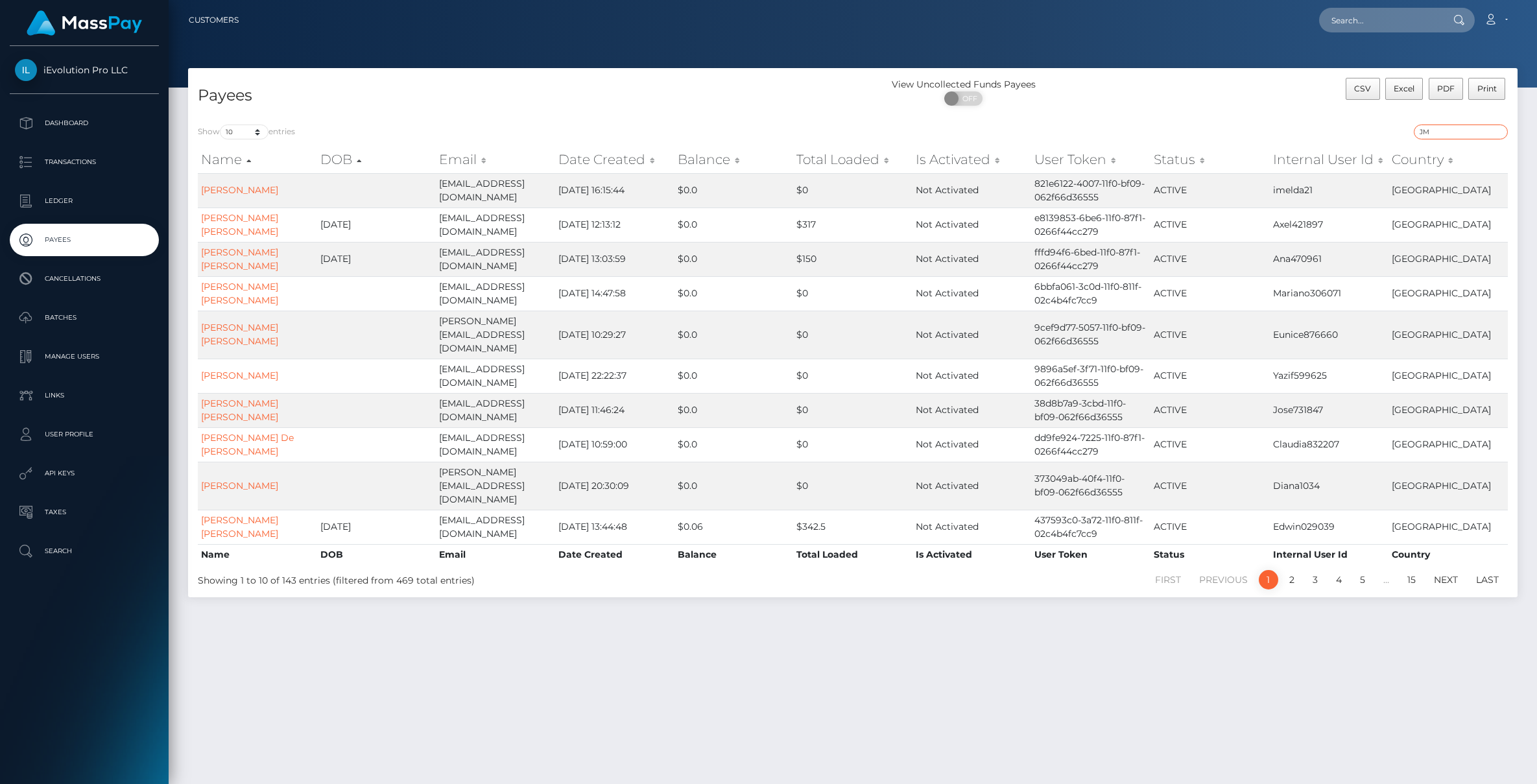
type input "JM"
click at [1283, 570] on li "2" at bounding box center [1292, 579] width 23 height 20
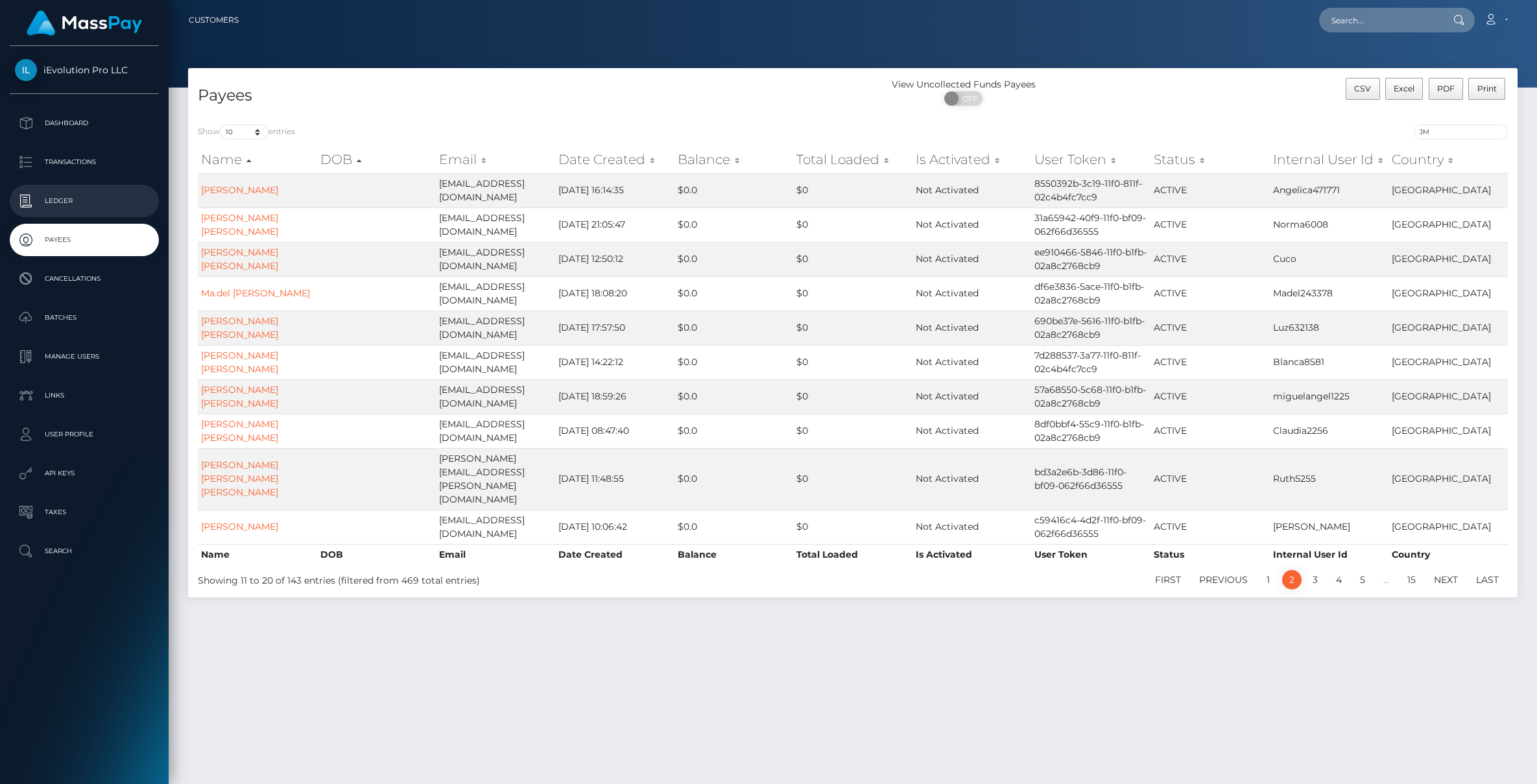
click at [68, 203] on p "Ledger" at bounding box center [84, 201] width 139 height 20
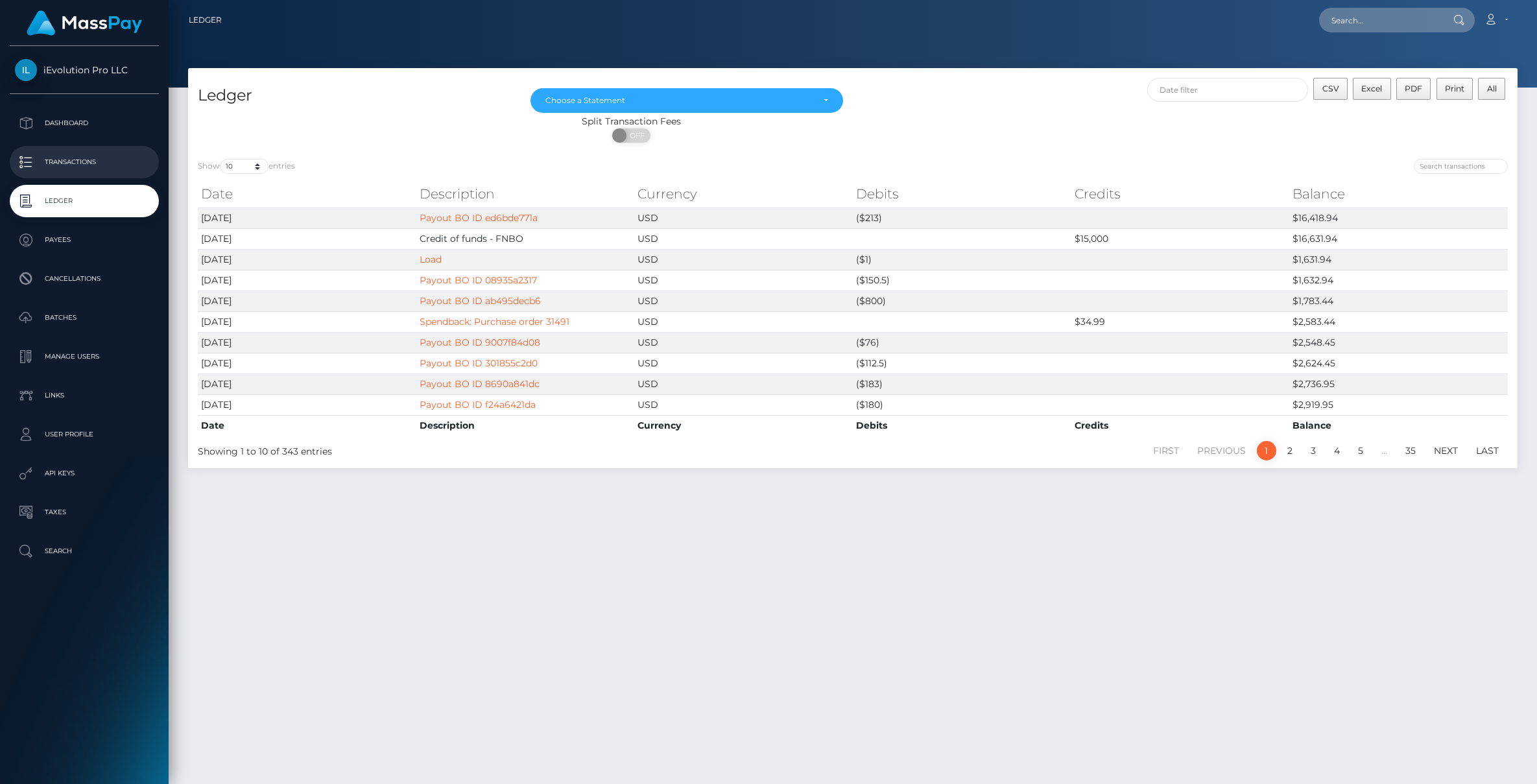
click at [85, 178] on link "Transactions" at bounding box center [84, 162] width 149 height 33
click at [91, 165] on p "Transactions" at bounding box center [84, 162] width 139 height 20
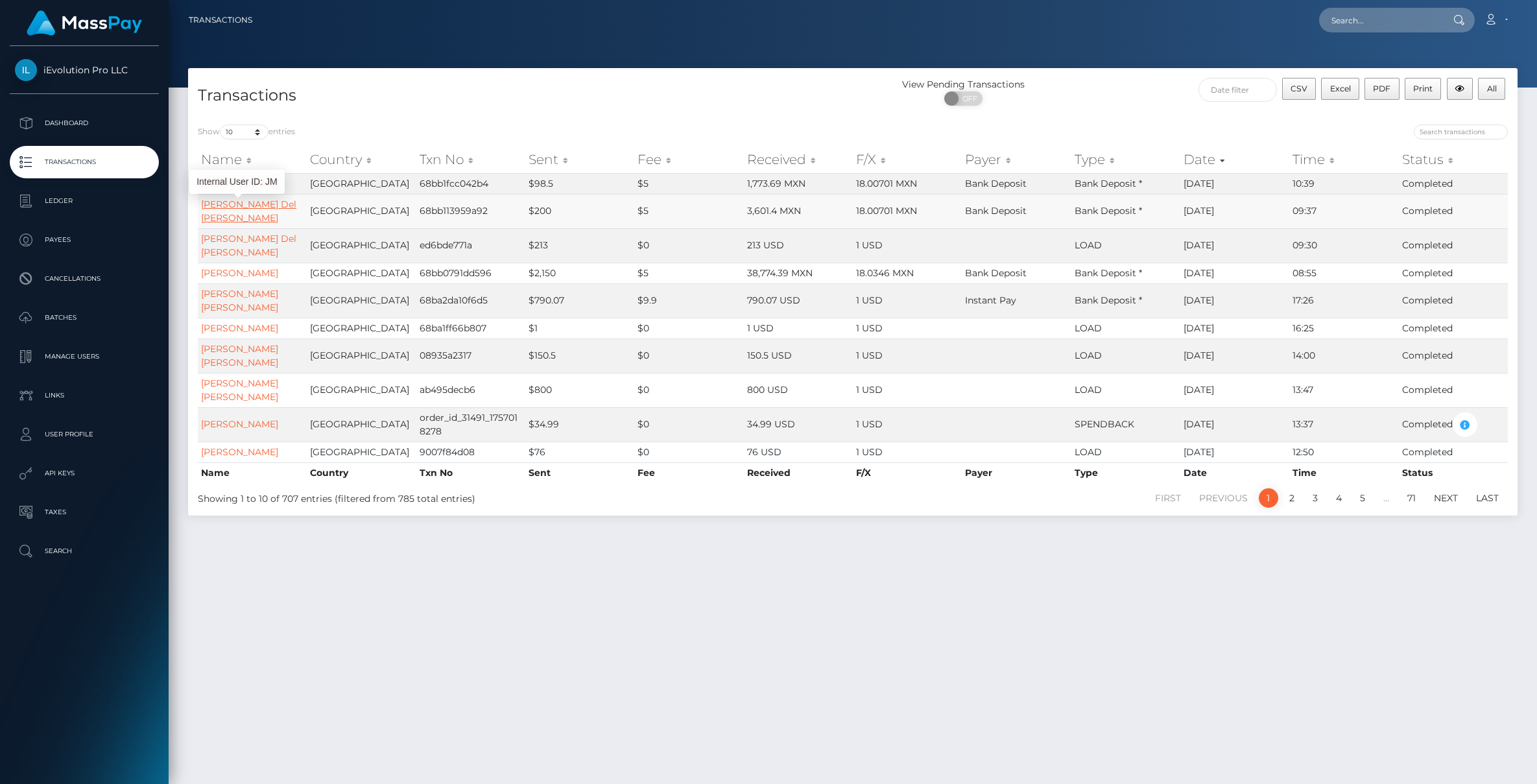
click at [222, 205] on link "[PERSON_NAME] Del [PERSON_NAME]" at bounding box center [249, 211] width 95 height 25
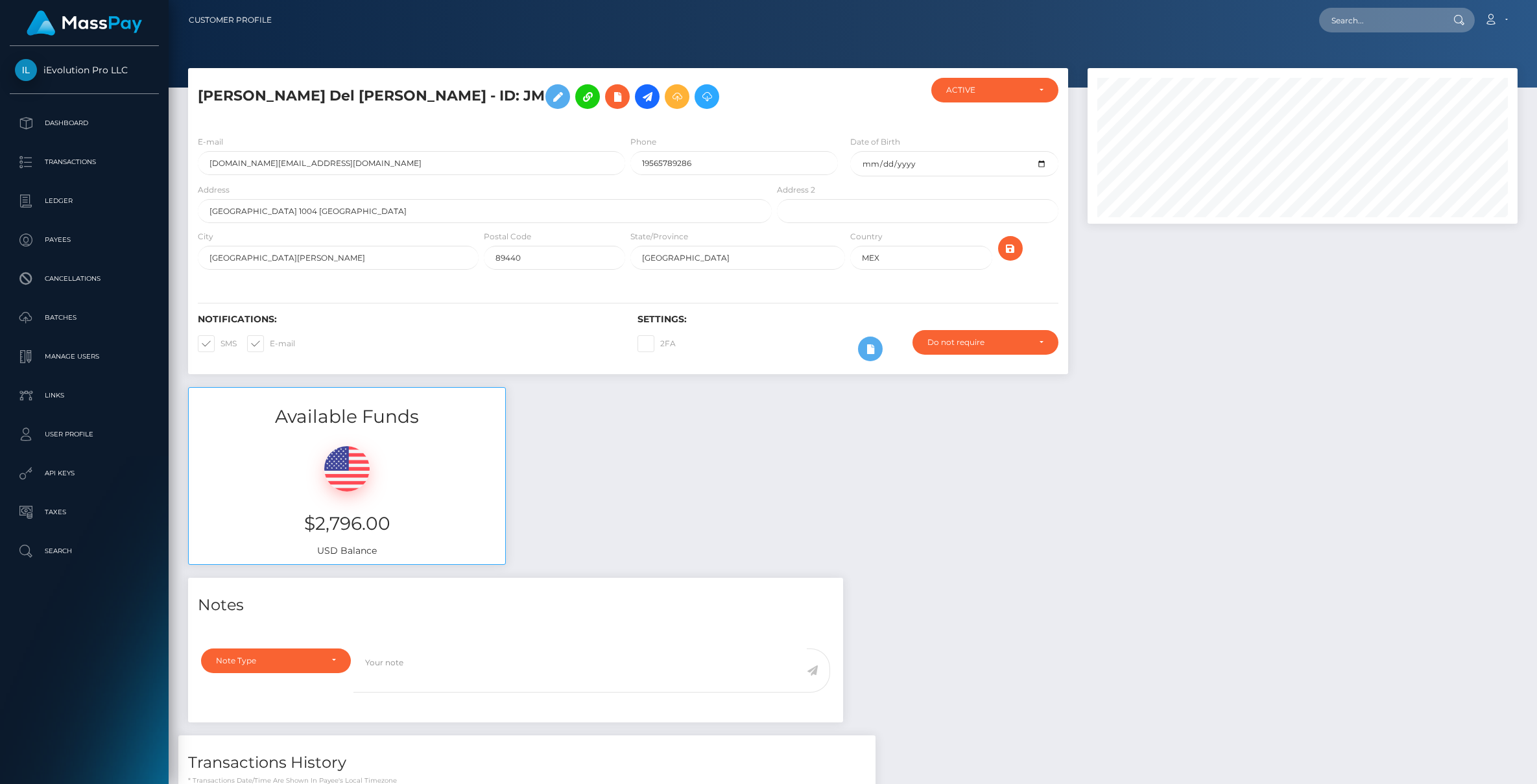
scroll to position [155, 431]
drag, startPoint x: 307, startPoint y: 515, endPoint x: 362, endPoint y: 526, distance: 56.1
click at [362, 526] on h3 "$2,796.00" at bounding box center [347, 523] width 297 height 25
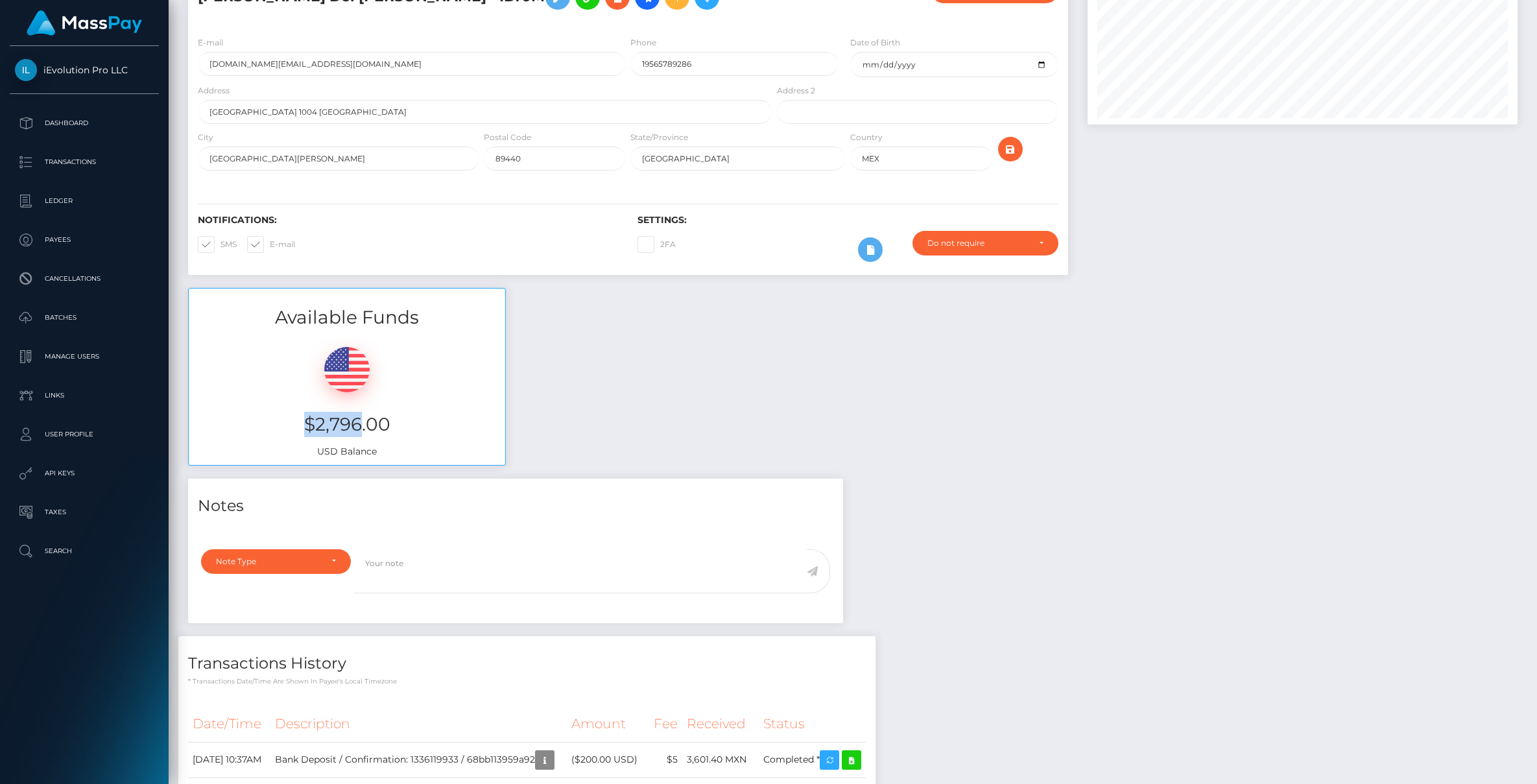
scroll to position [0, 0]
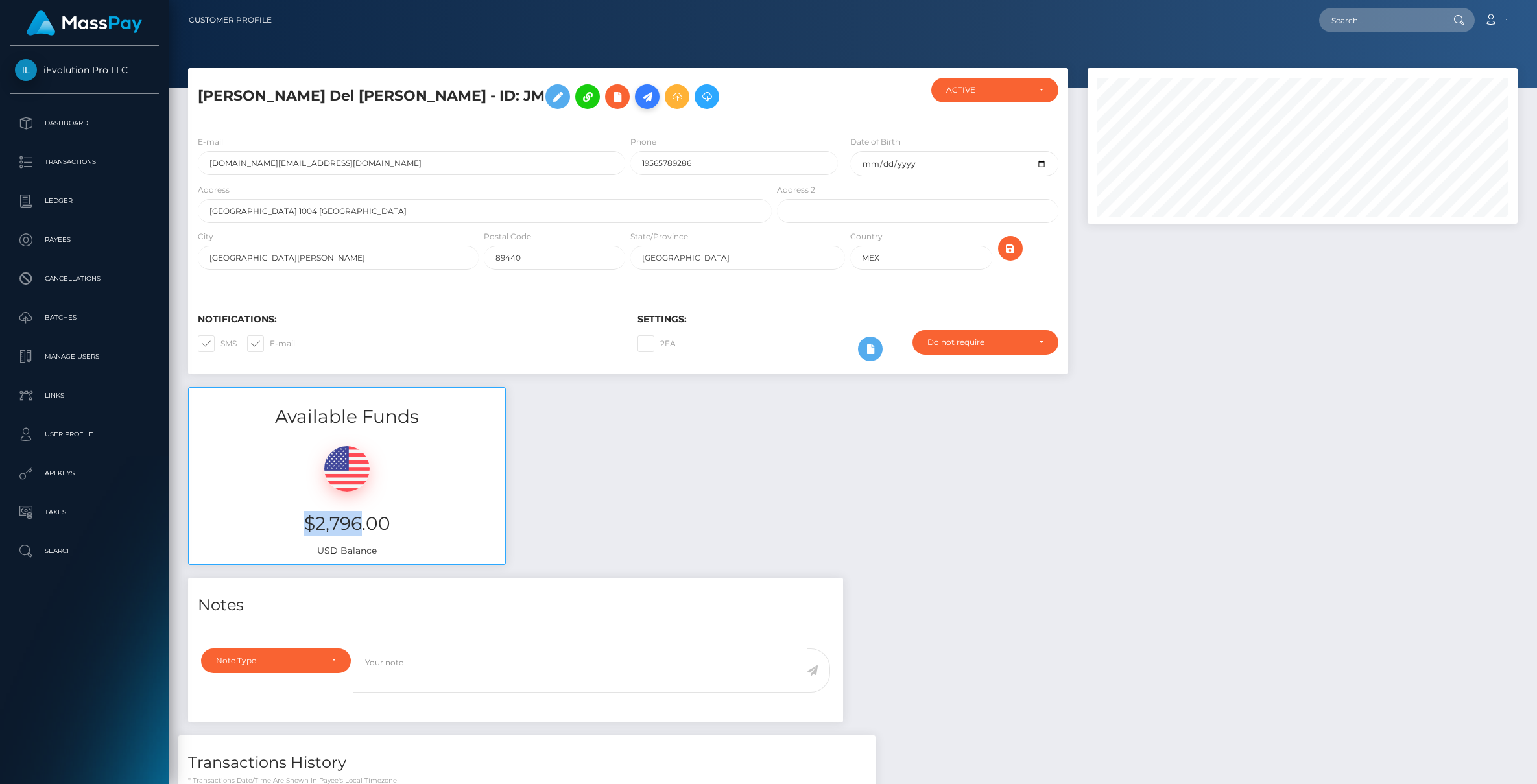
click at [640, 104] on icon at bounding box center [648, 97] width 16 height 16
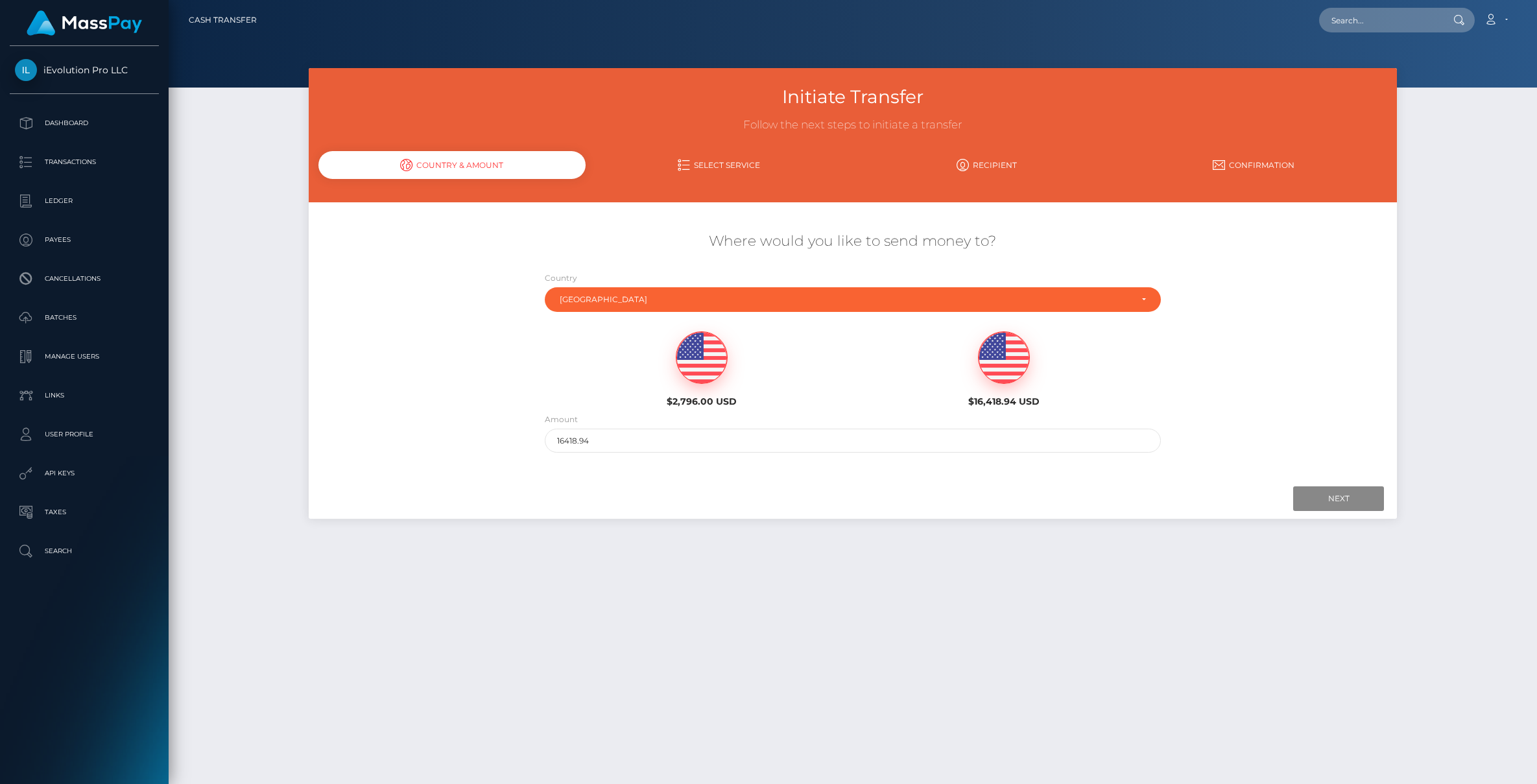
click at [699, 370] on img at bounding box center [702, 358] width 51 height 52
click at [729, 439] on input "2796" at bounding box center [852, 441] width 616 height 24
type input "5"
type input "100"
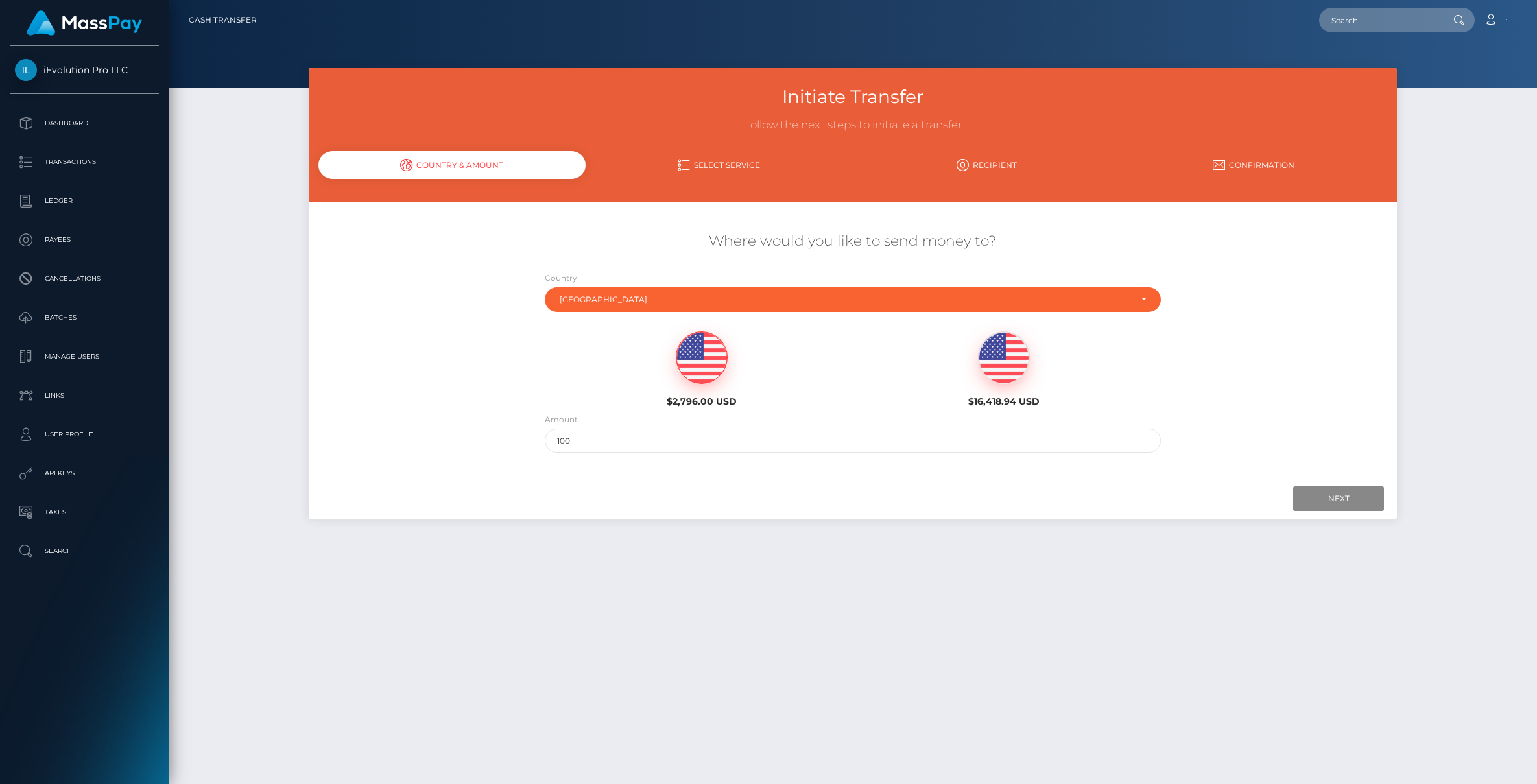
click at [1110, 589] on div "Initiate Transfer Follow the next steps to initiate a transfer Country & Amount…" at bounding box center [852, 420] width 1369 height 705
click at [1363, 501] on input "Next" at bounding box center [1338, 498] width 91 height 25
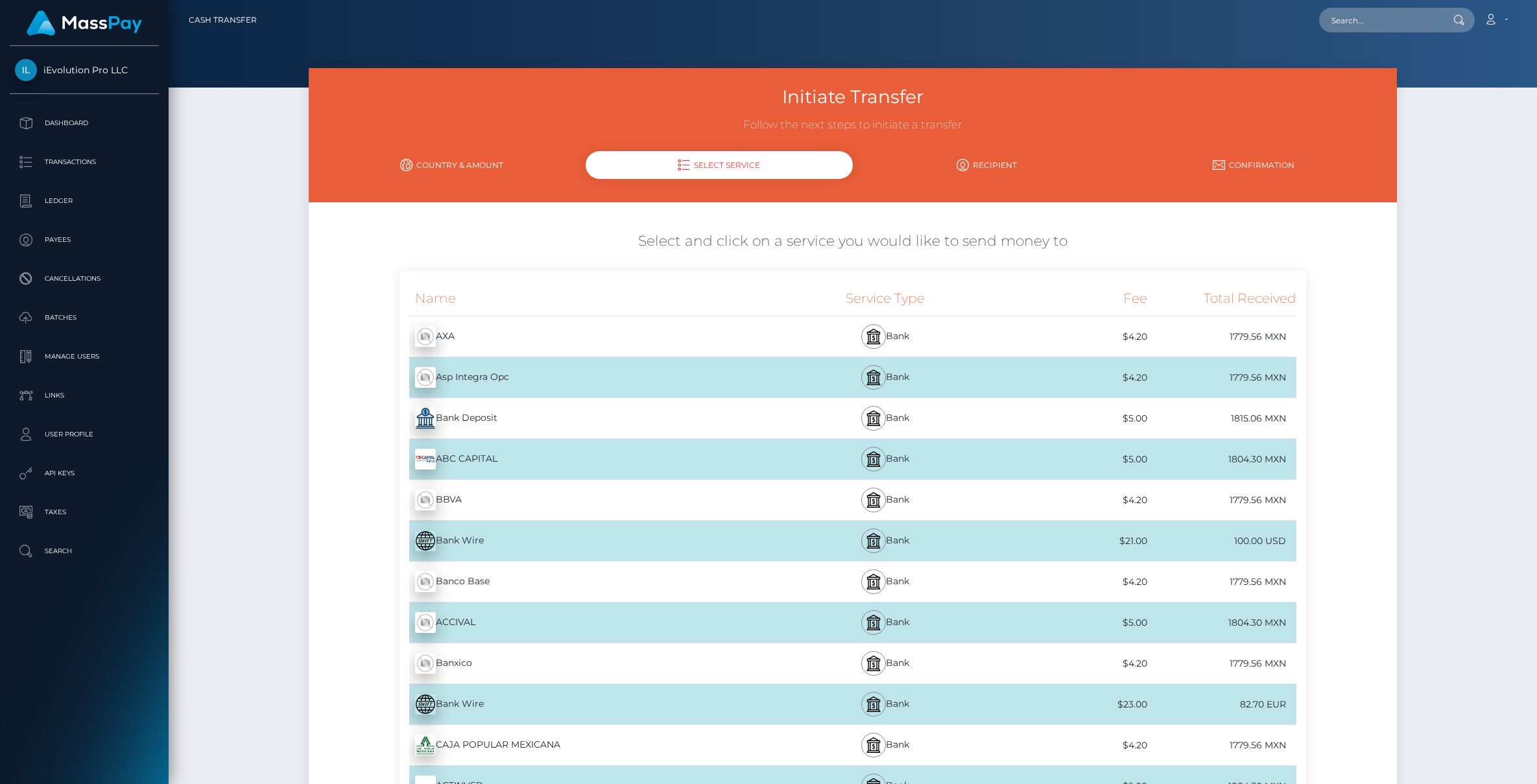
click at [504, 412] on div "Bank Deposit - MXN" at bounding box center [586, 419] width 374 height 36
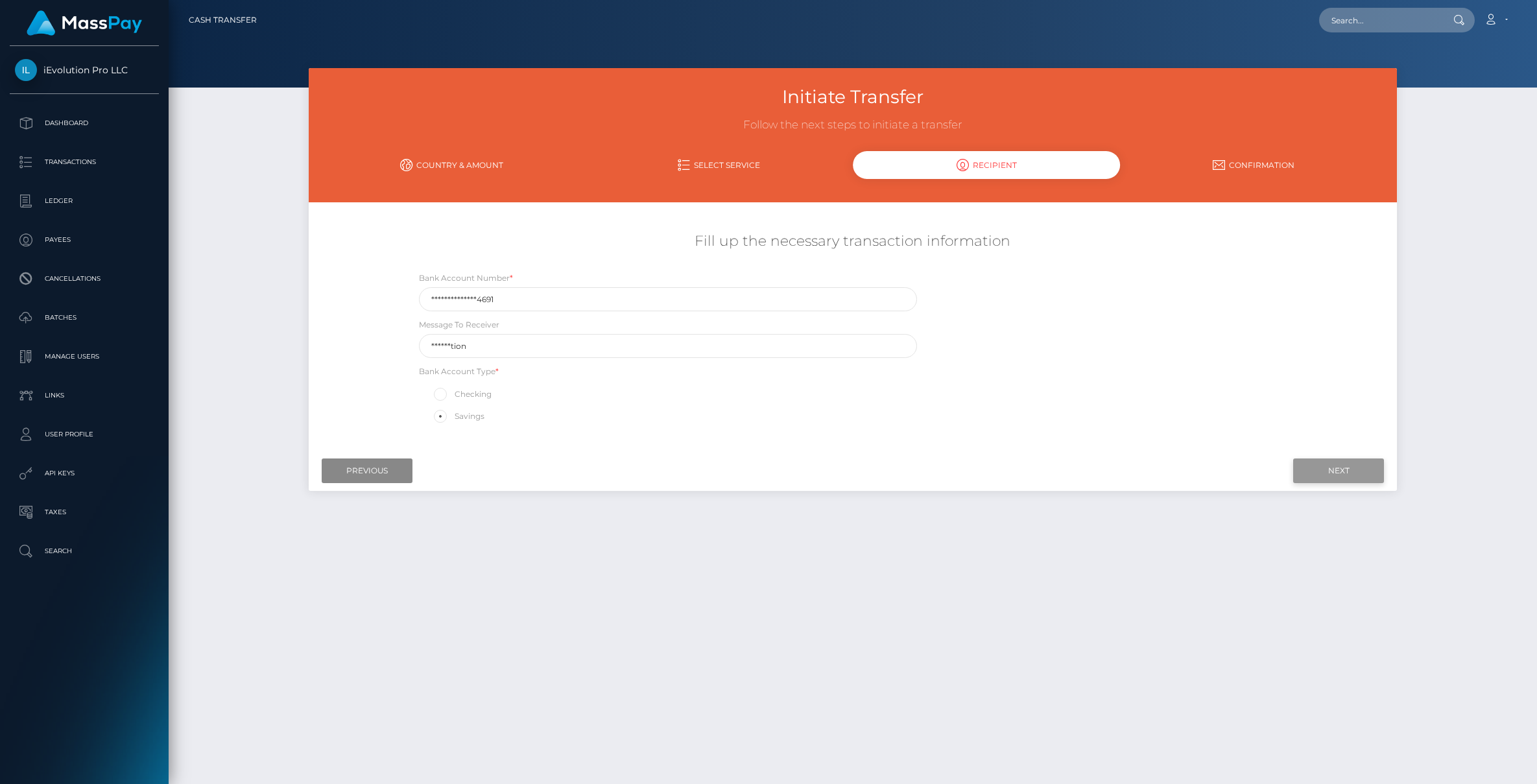
click at [1356, 470] on input "Next" at bounding box center [1338, 471] width 91 height 25
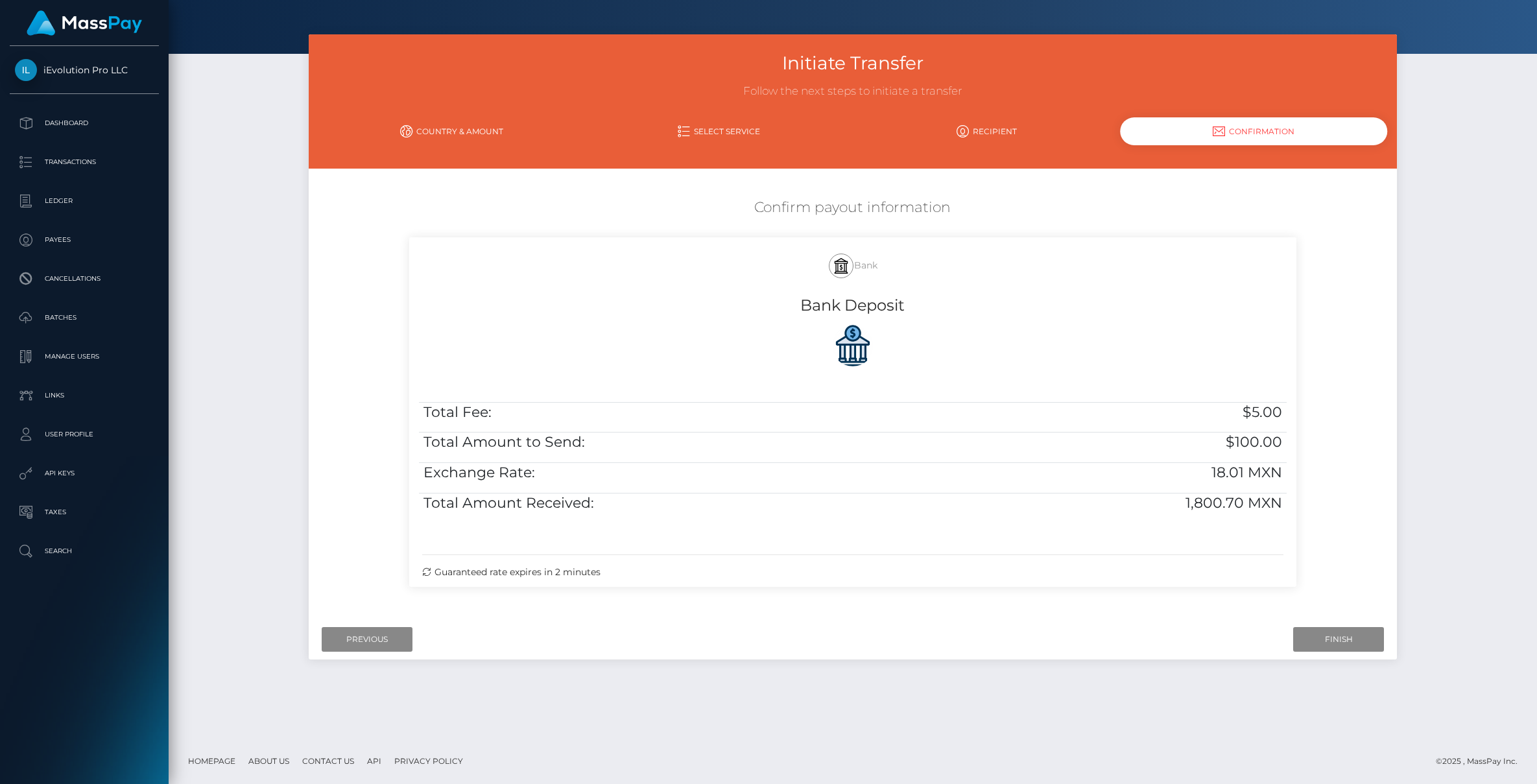
scroll to position [31, 0]
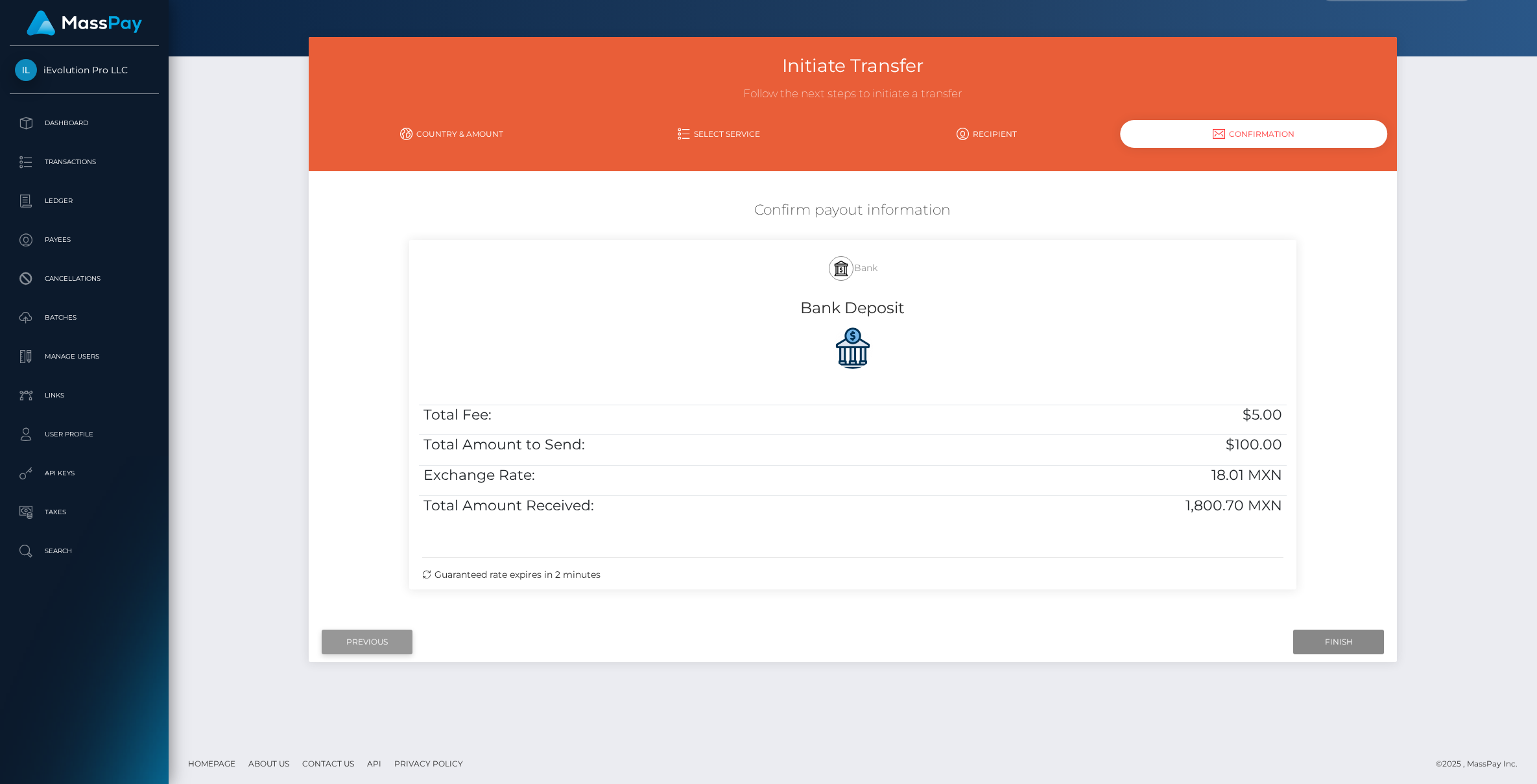
click at [374, 638] on input "Previous" at bounding box center [367, 642] width 91 height 25
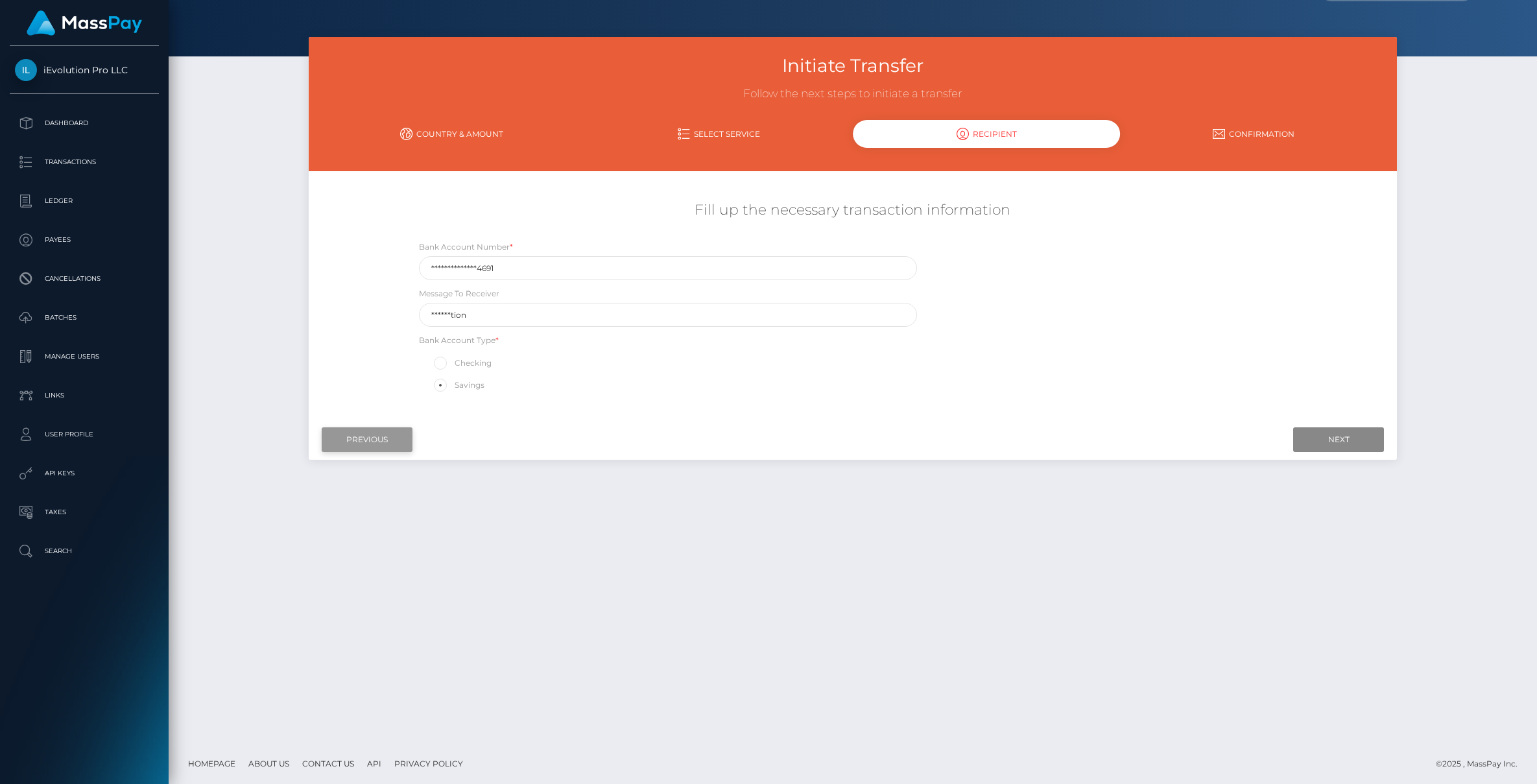
click at [393, 434] on input "Previous" at bounding box center [367, 439] width 91 height 25
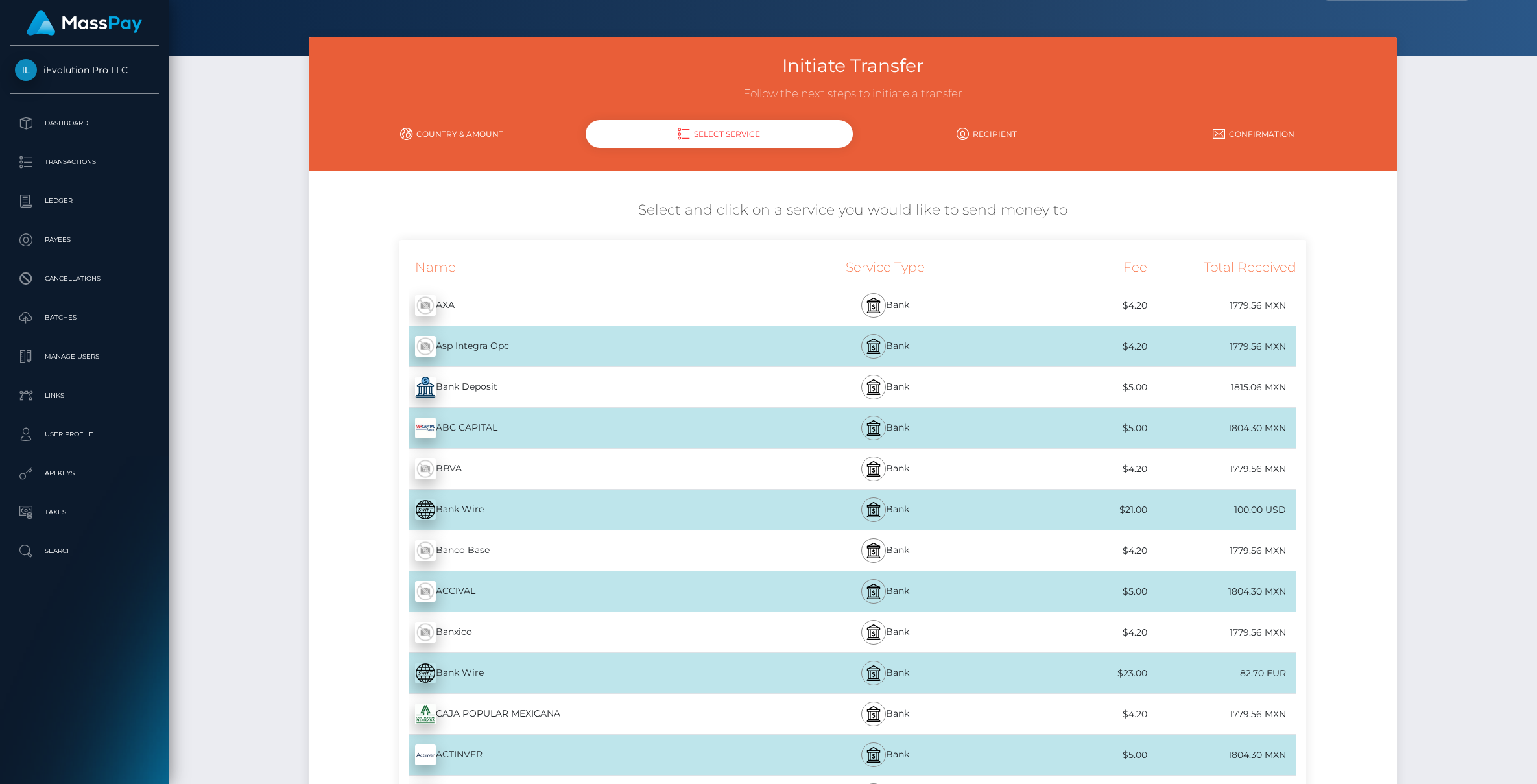
click at [479, 135] on link "Country & Amount" at bounding box center [452, 134] width 268 height 22
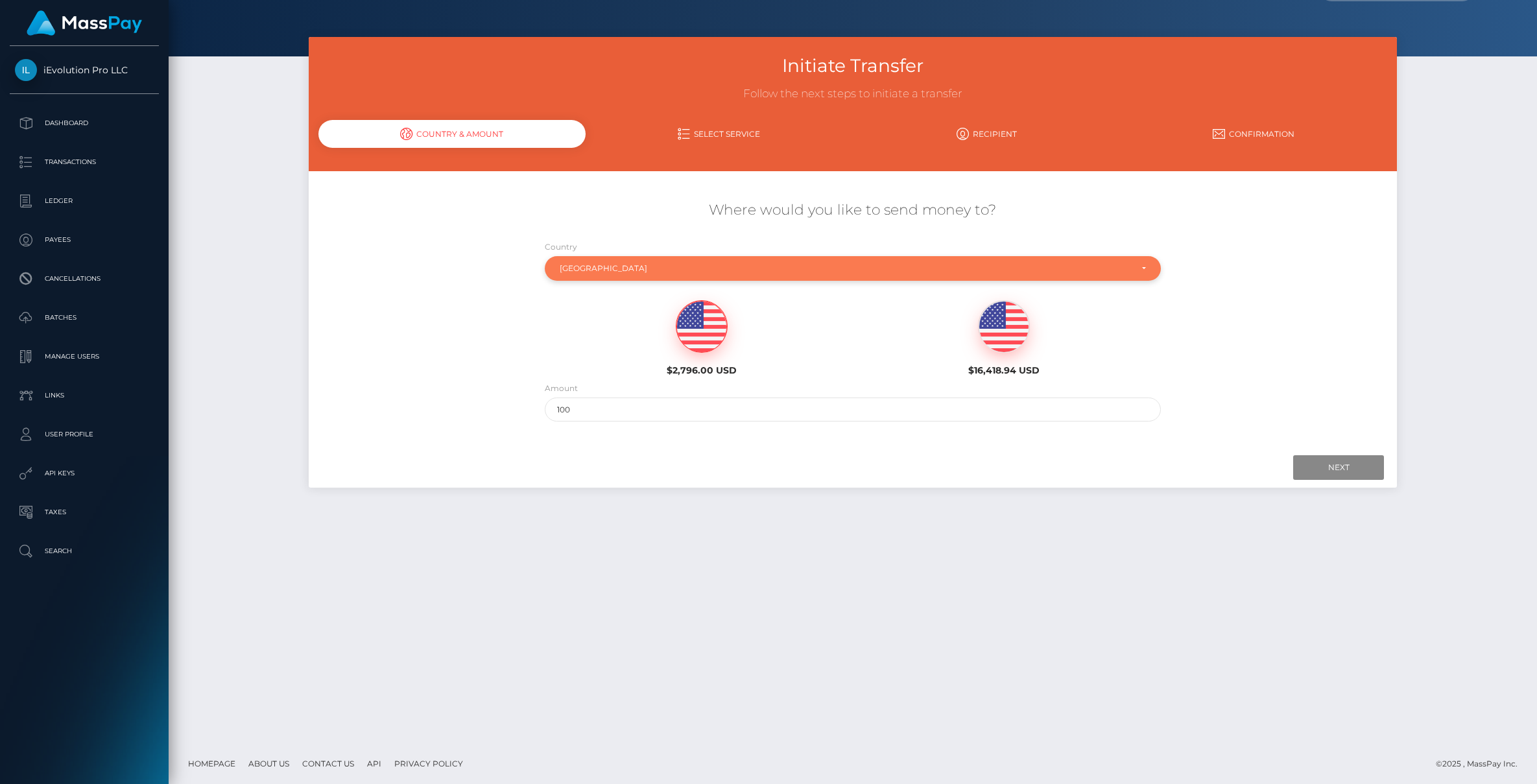
click at [699, 276] on div "[GEOGRAPHIC_DATA]" at bounding box center [852, 269] width 616 height 25
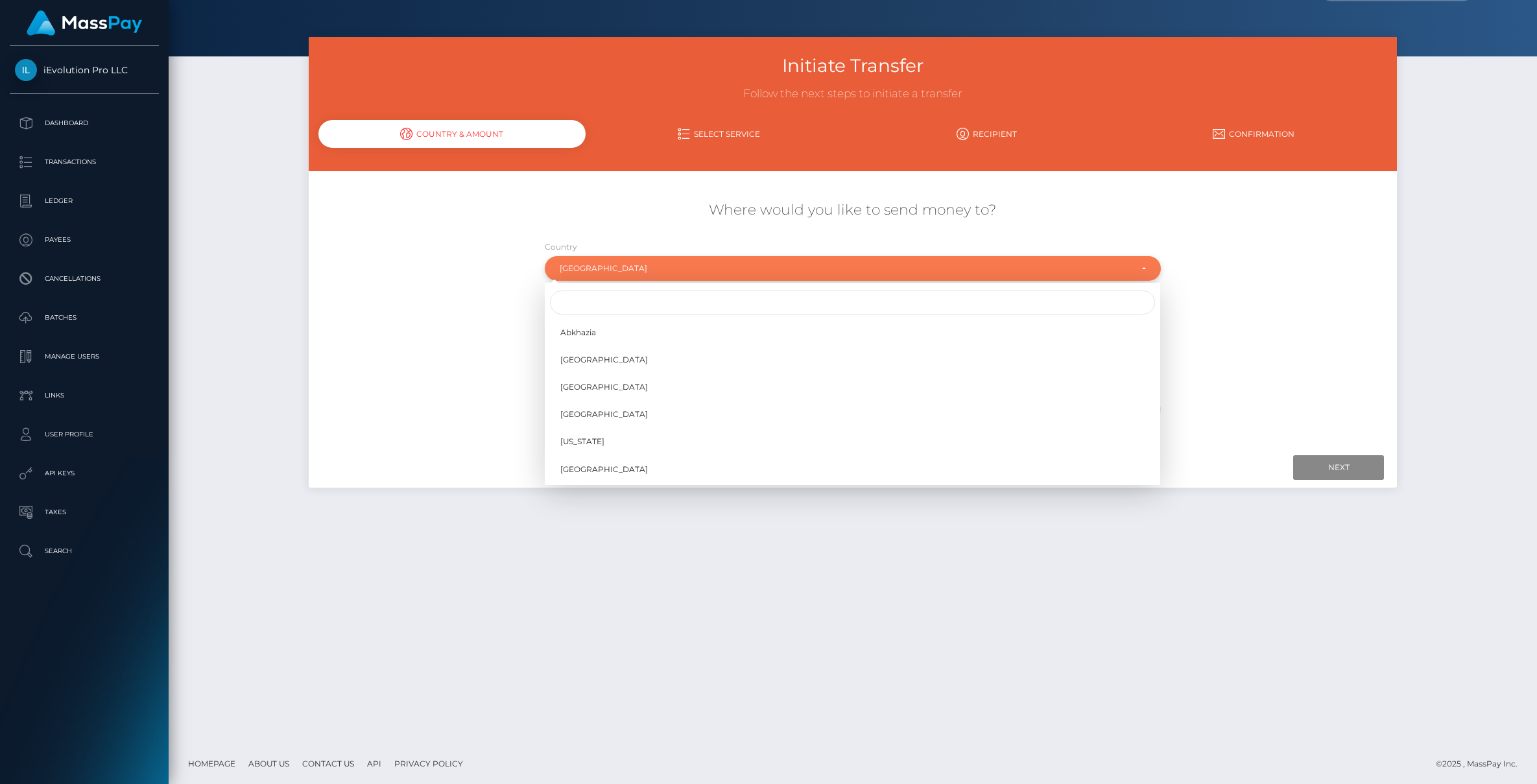
scroll to position [3216, 0]
click at [690, 302] on input "Search" at bounding box center [852, 303] width 605 height 24
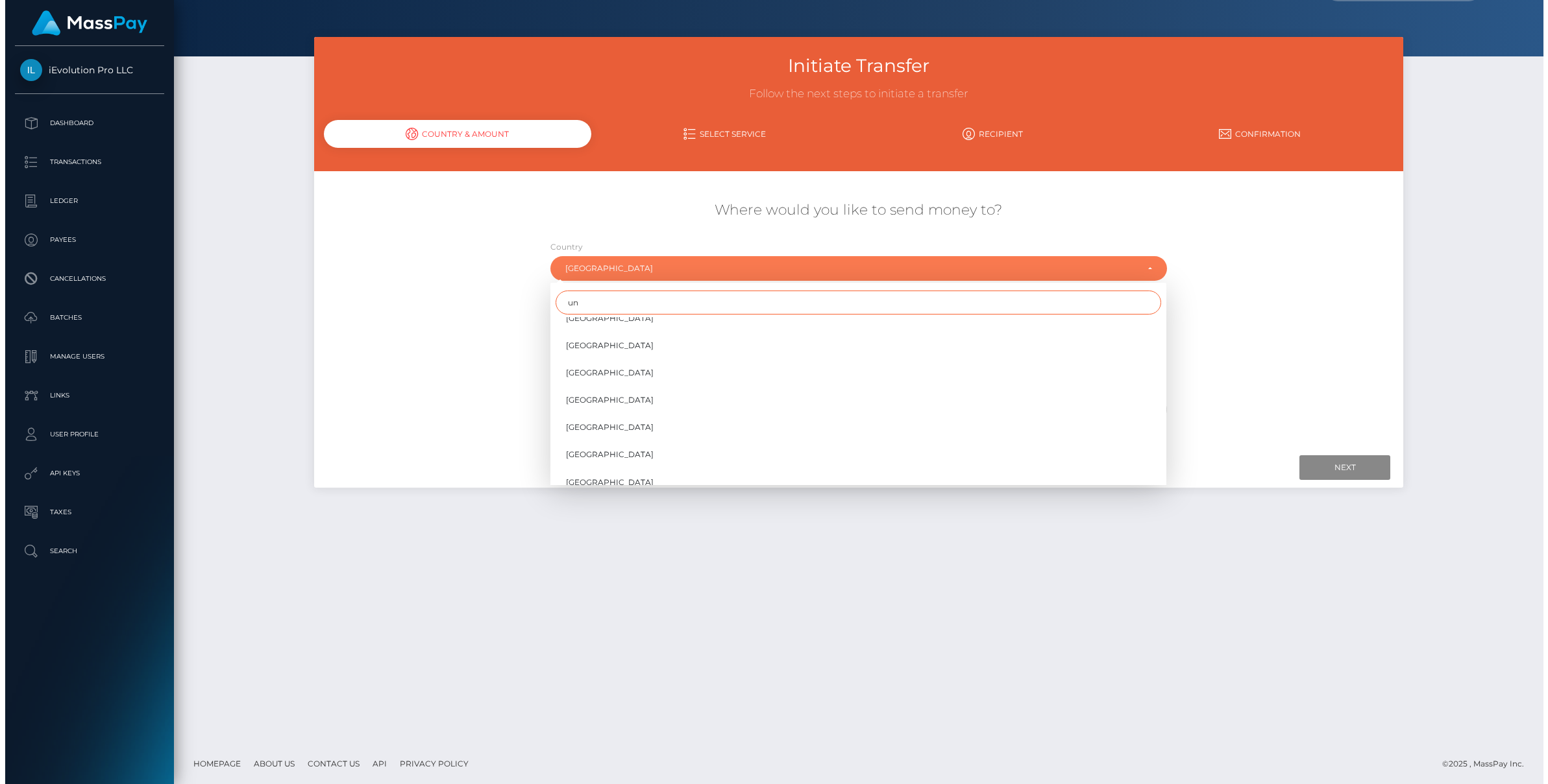
scroll to position [0, 0]
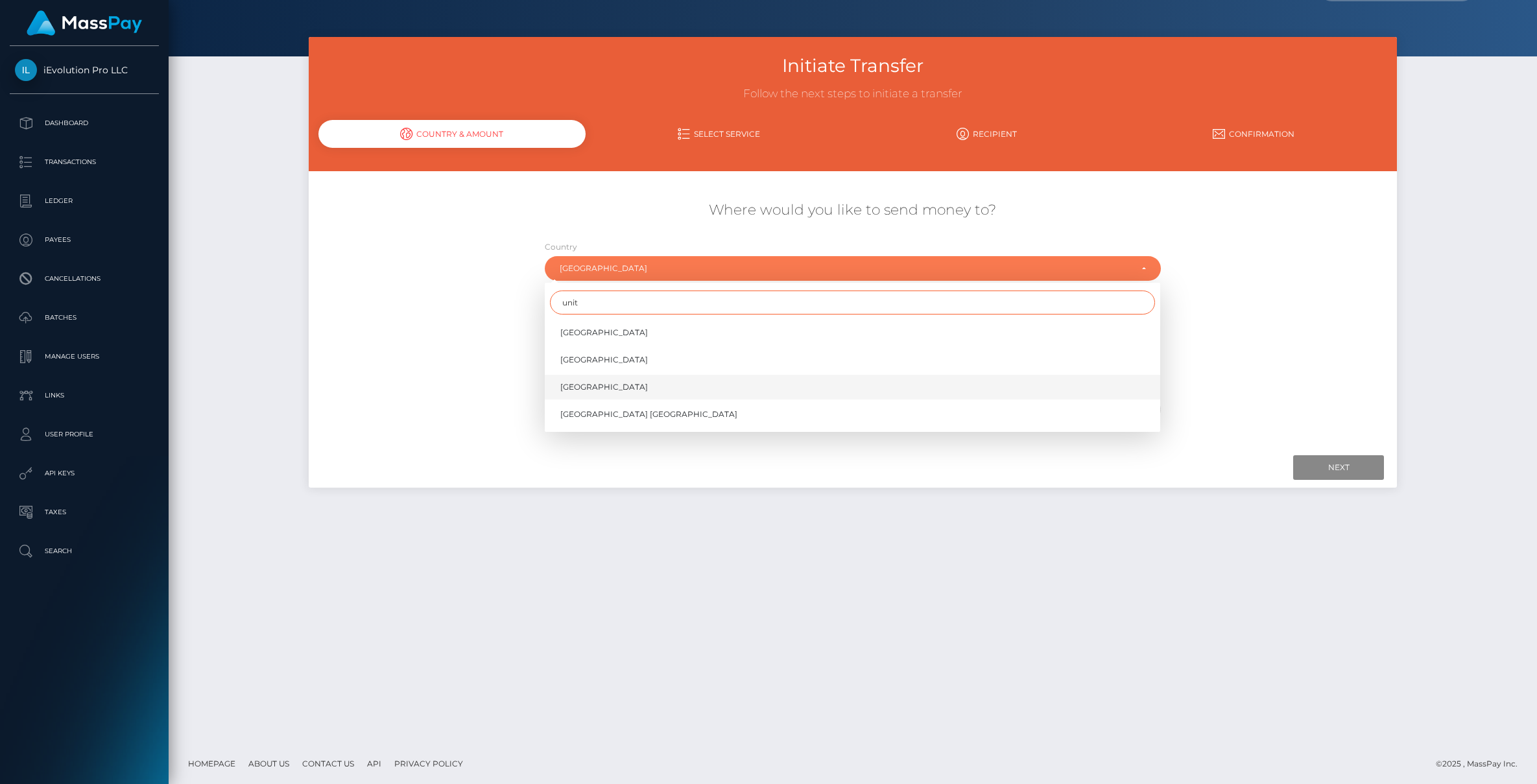
type input "unit"
click at [642, 381] on link "[GEOGRAPHIC_DATA]" at bounding box center [852, 387] width 616 height 24
select select "[GEOGRAPHIC_DATA]"
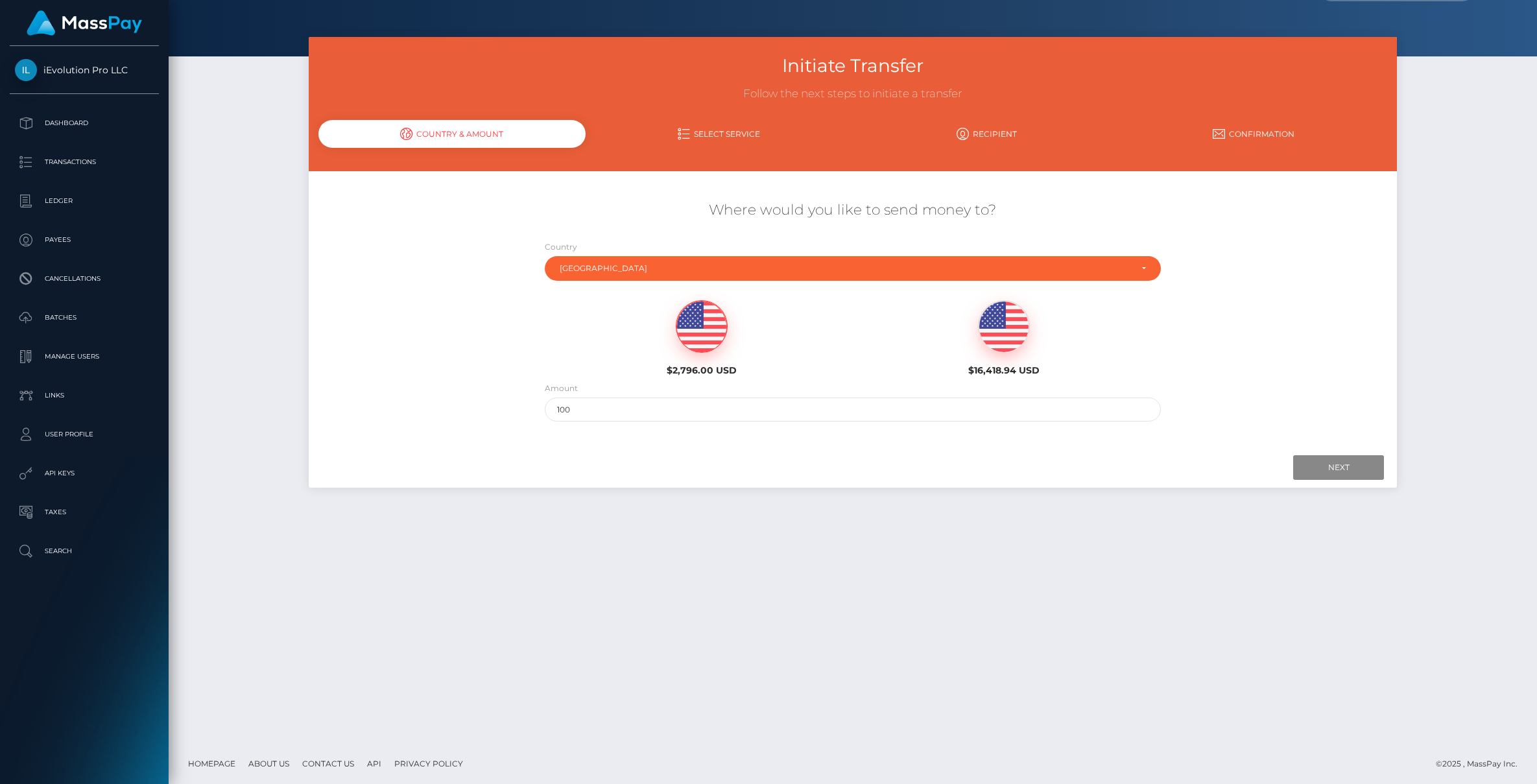
click at [705, 340] on img at bounding box center [702, 327] width 51 height 52
click at [693, 409] on input "2796" at bounding box center [852, 410] width 616 height 24
type input "150"
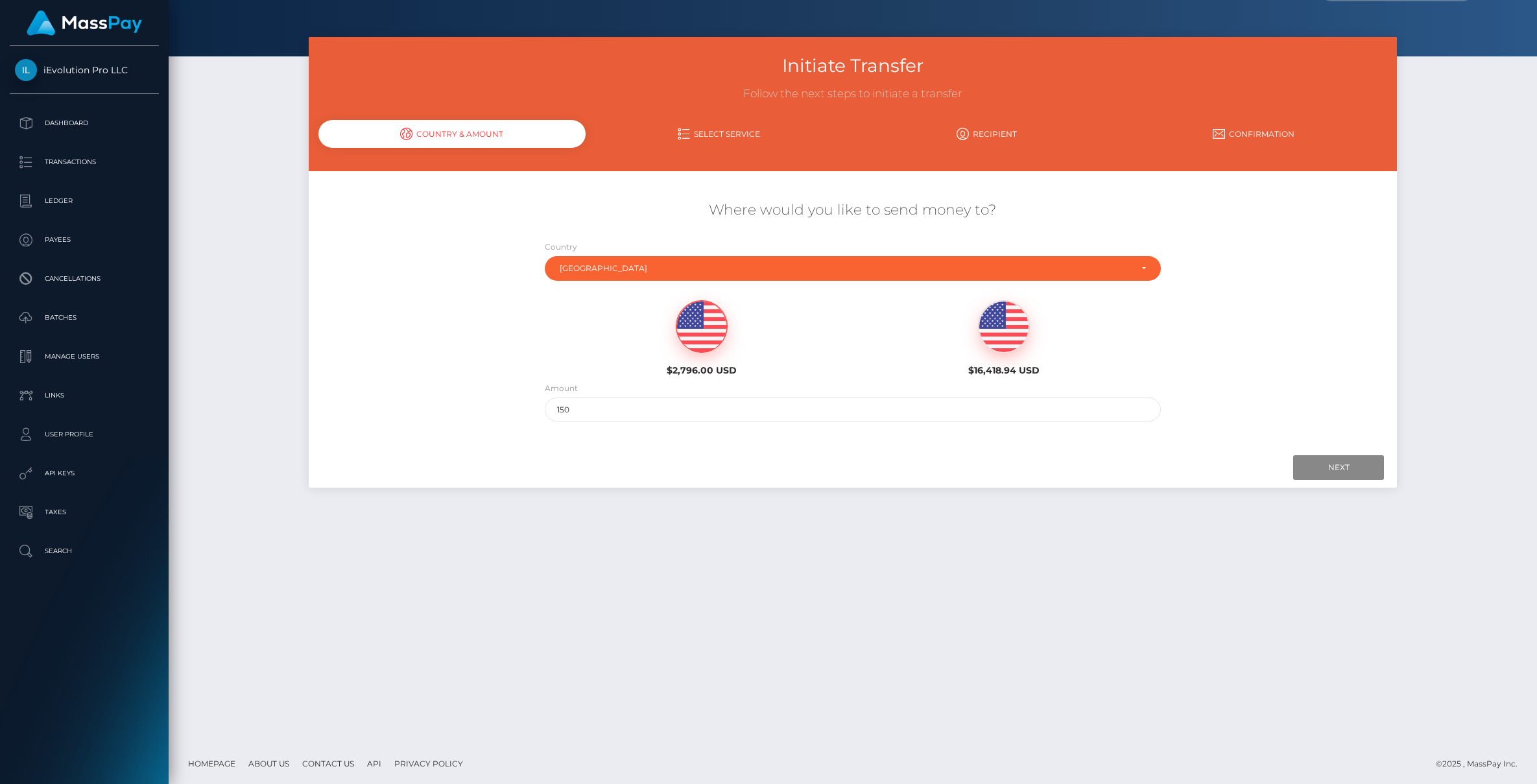
click at [982, 479] on div at bounding box center [853, 467] width 1063 height 25
click at [1339, 473] on input "Next" at bounding box center [1338, 467] width 91 height 25
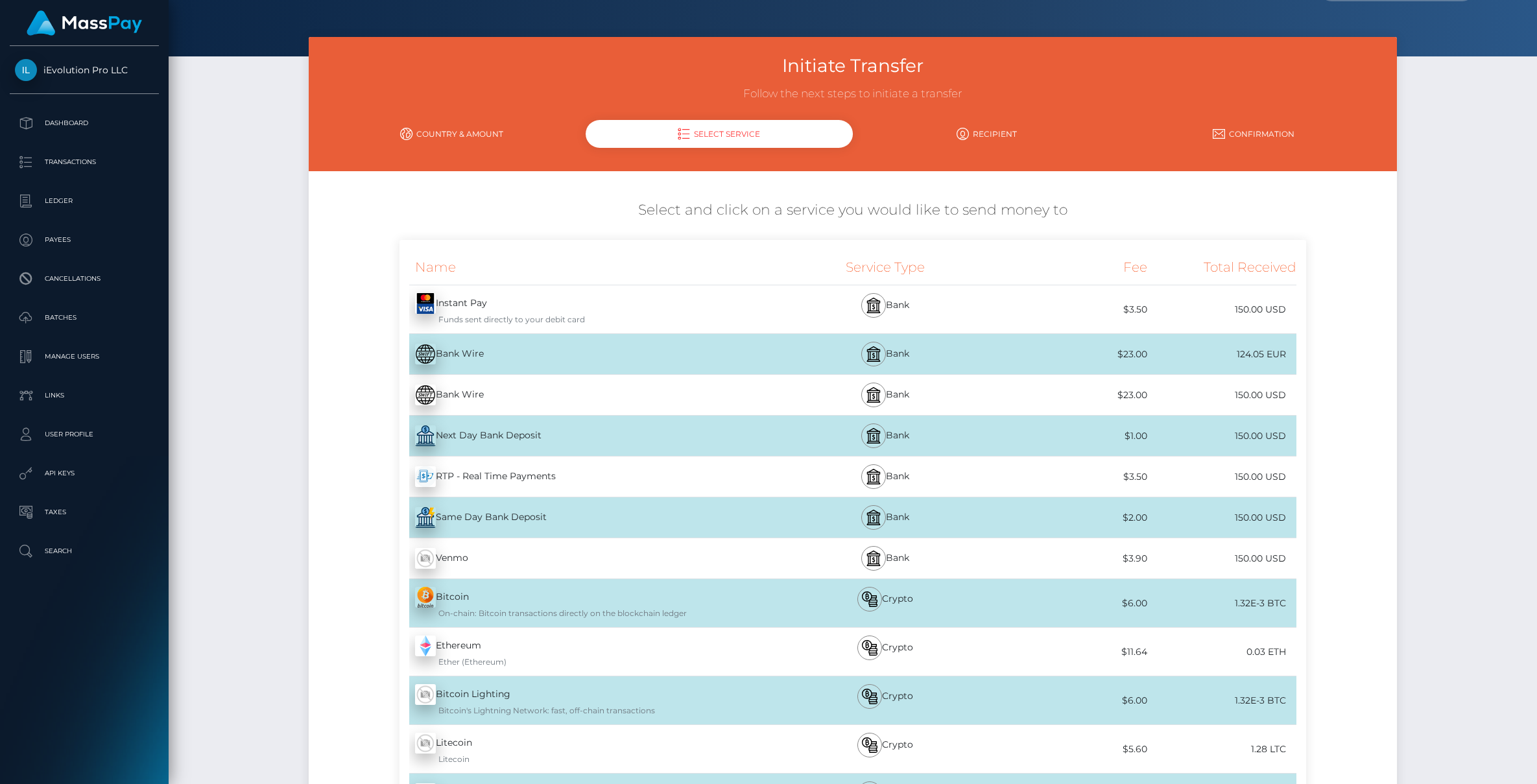
click at [559, 326] on div "Instant Pay - USD Funds sent directly to your debit card" at bounding box center [586, 310] width 374 height 48
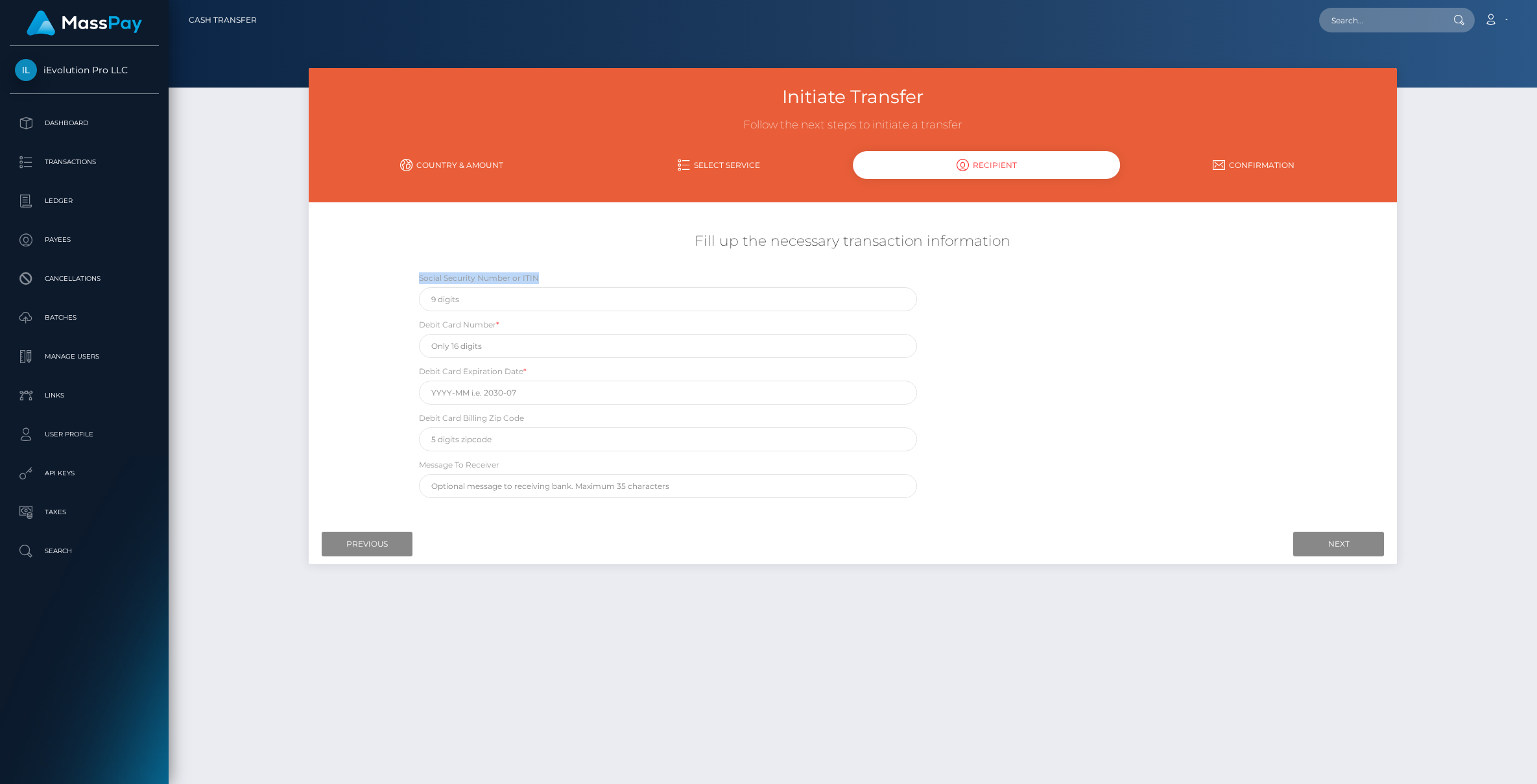
drag, startPoint x: 553, startPoint y: 275, endPoint x: 452, endPoint y: 320, distance: 110.6
click at [407, 283] on div "Social Security Number or ITIN Debit Card Number * Debit Card Expiration Date *…" at bounding box center [853, 388] width 908 height 233
click at [512, 320] on div "Debit Card Number *" at bounding box center [667, 338] width 498 height 41
click at [376, 551] on input "Previous" at bounding box center [367, 544] width 91 height 25
